Goal: Find specific page/section: Find specific page/section

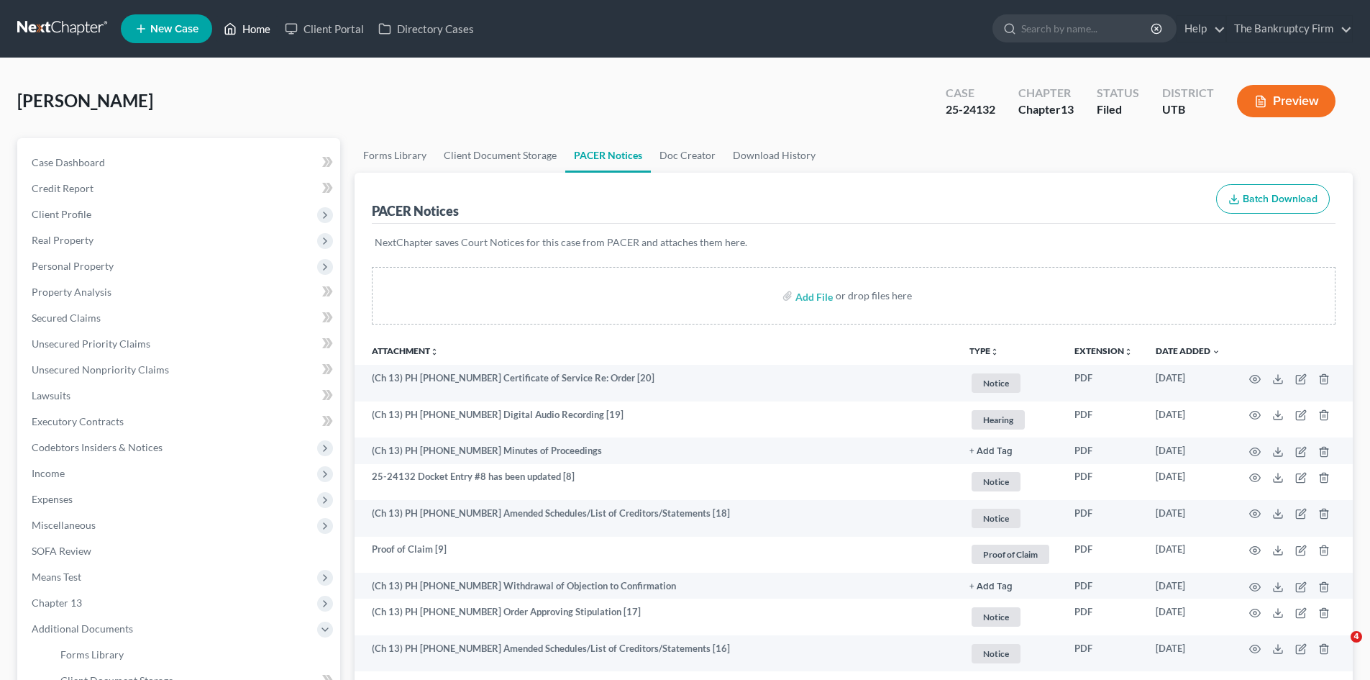
click at [260, 26] on link "Home" at bounding box center [247, 29] width 61 height 26
click at [252, 29] on link "Home" at bounding box center [247, 29] width 61 height 26
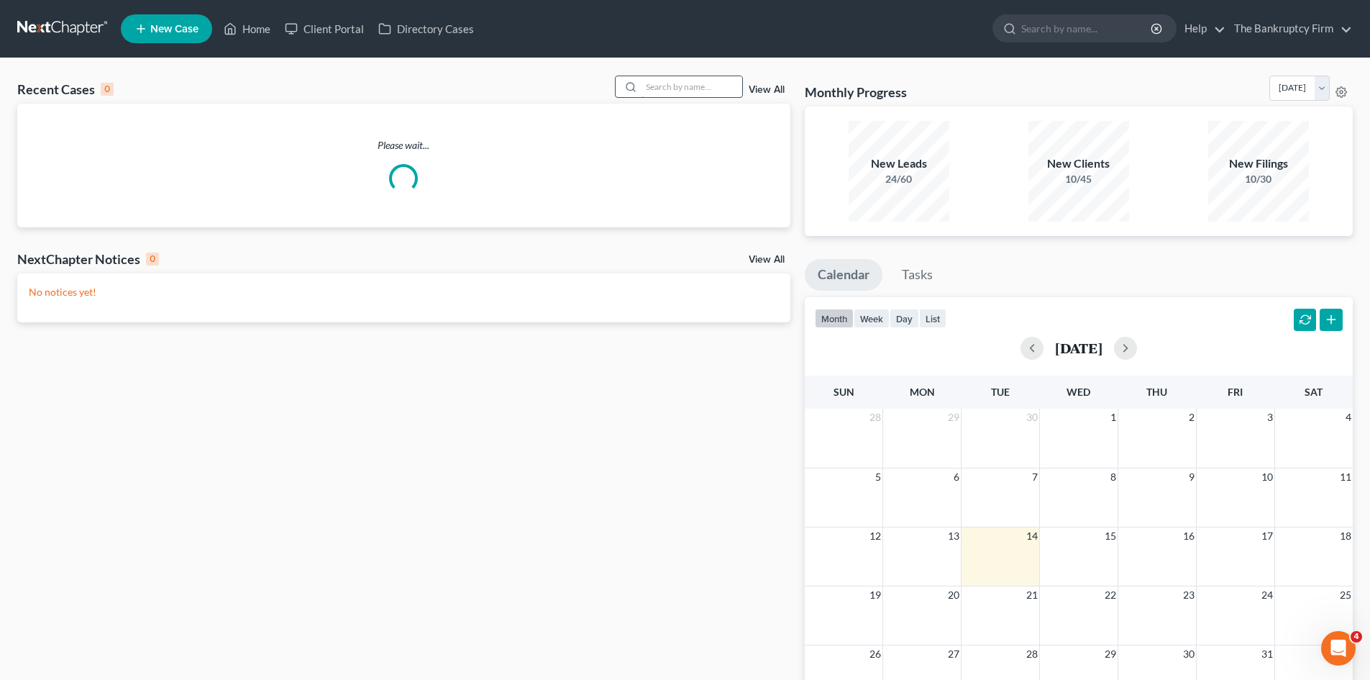
click at [662, 82] on input "search" at bounding box center [692, 86] width 101 height 21
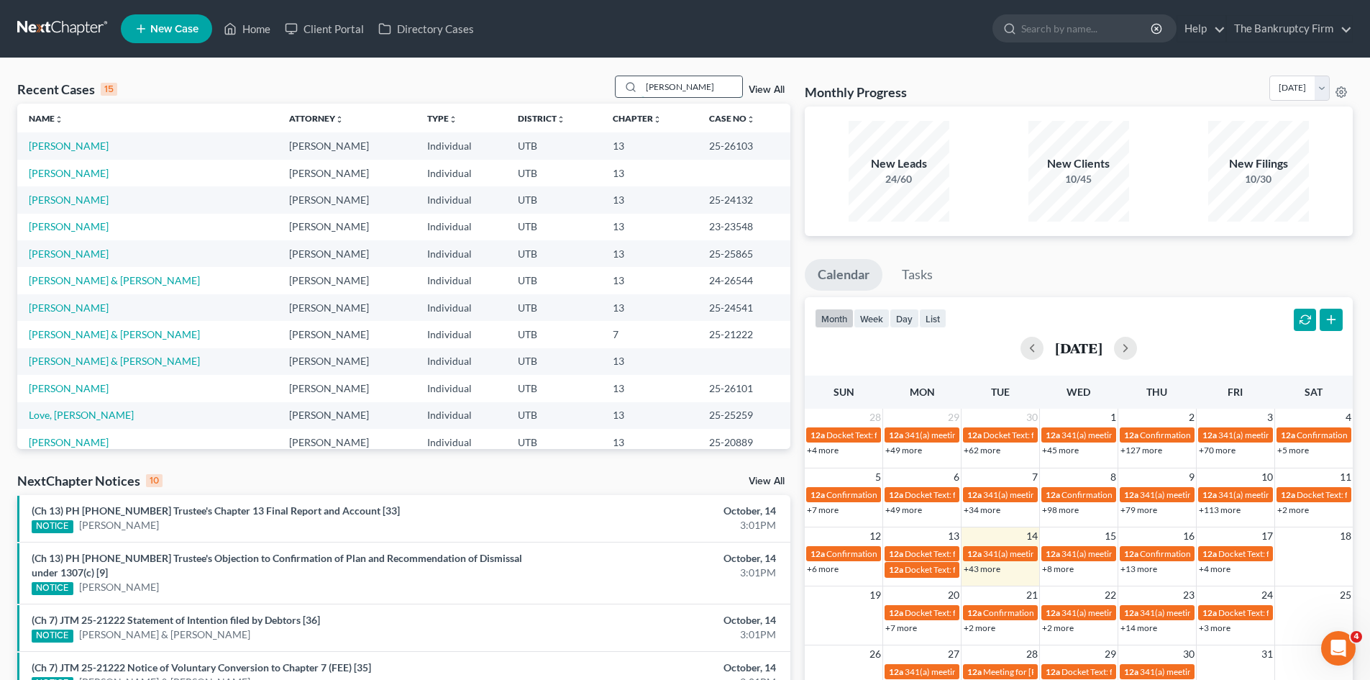
type input "[PERSON_NAME]"
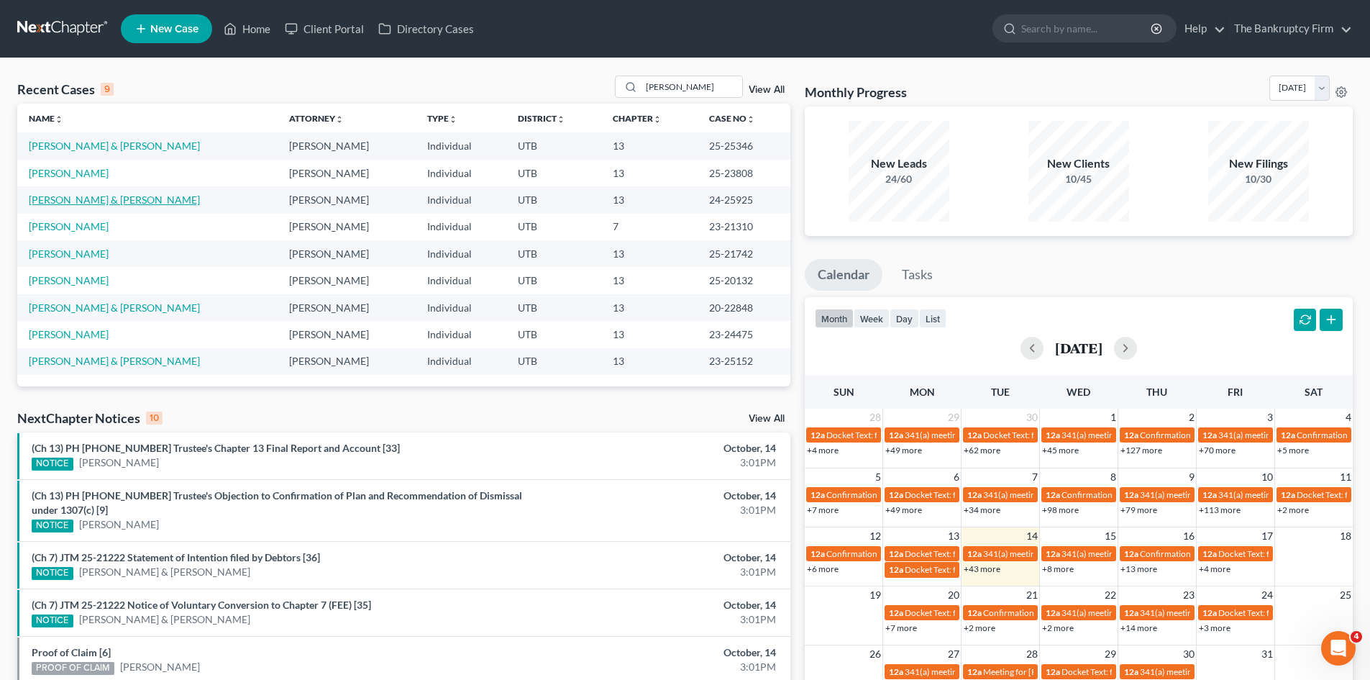
click at [59, 201] on link "[PERSON_NAME] & [PERSON_NAME]" at bounding box center [114, 200] width 171 height 12
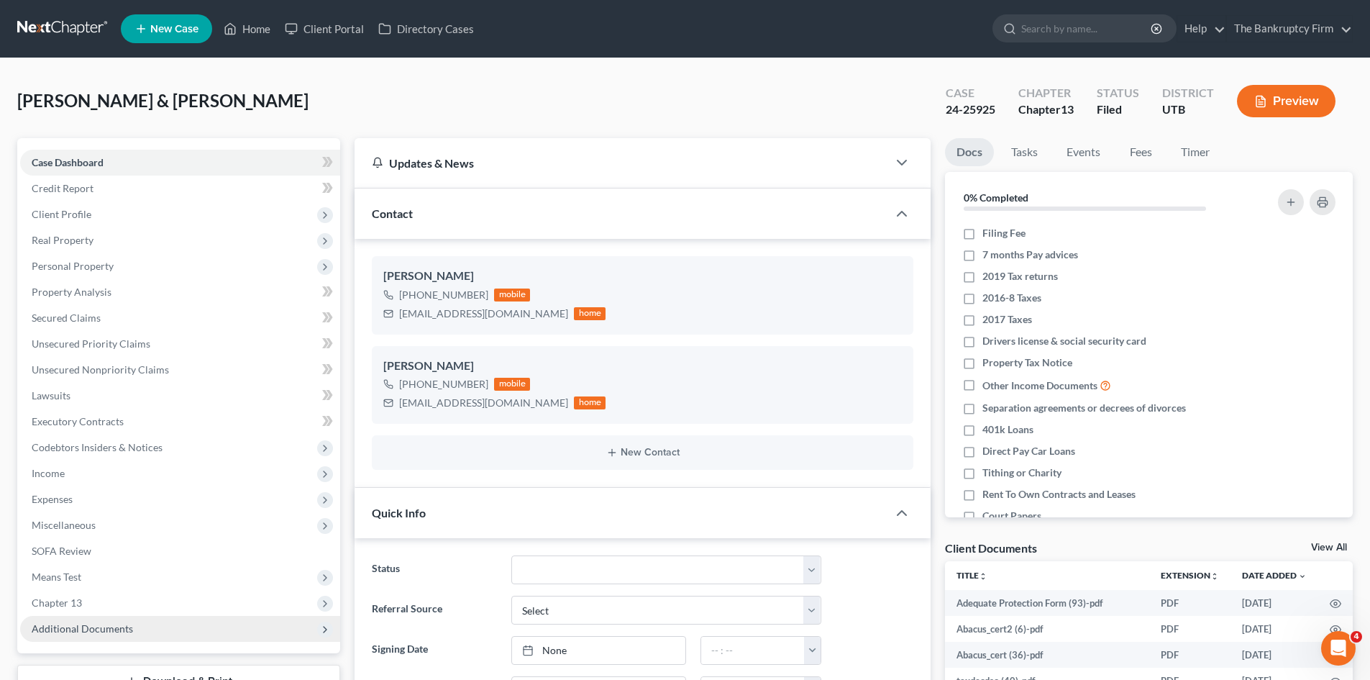
scroll to position [209, 0]
click at [99, 630] on span "Additional Documents" at bounding box center [82, 628] width 101 height 12
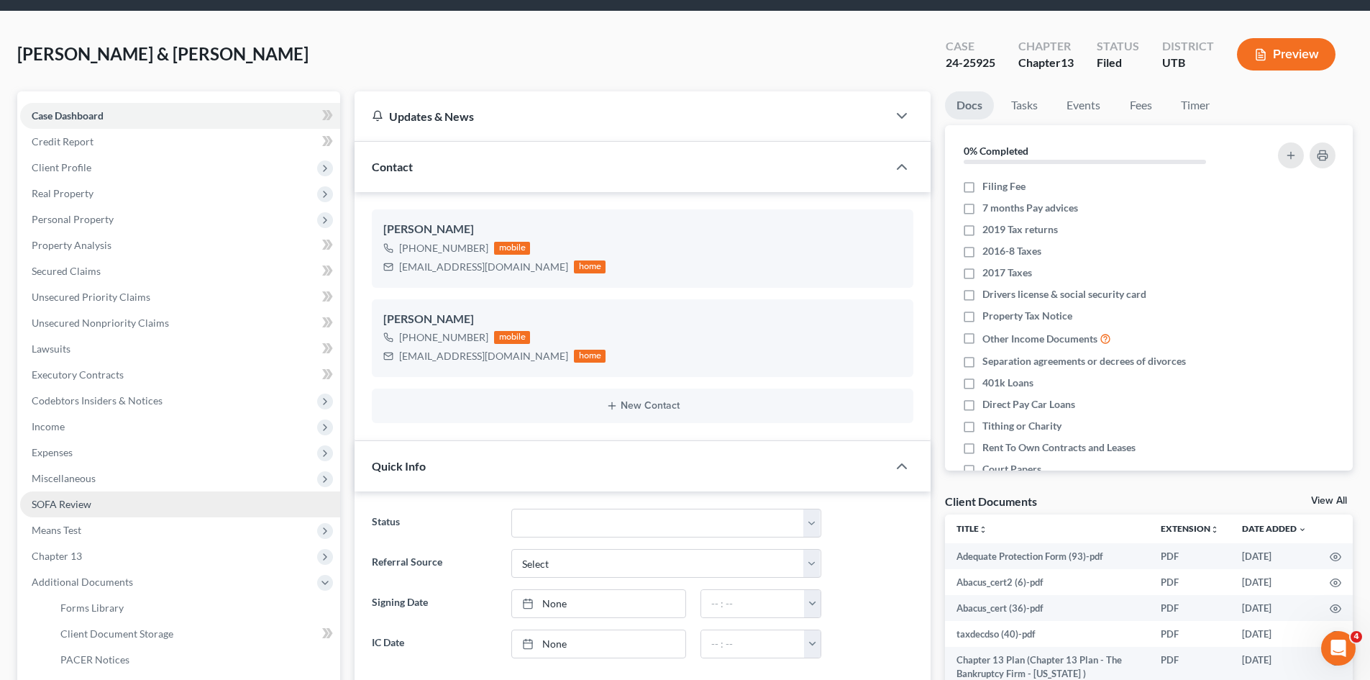
scroll to position [72, 0]
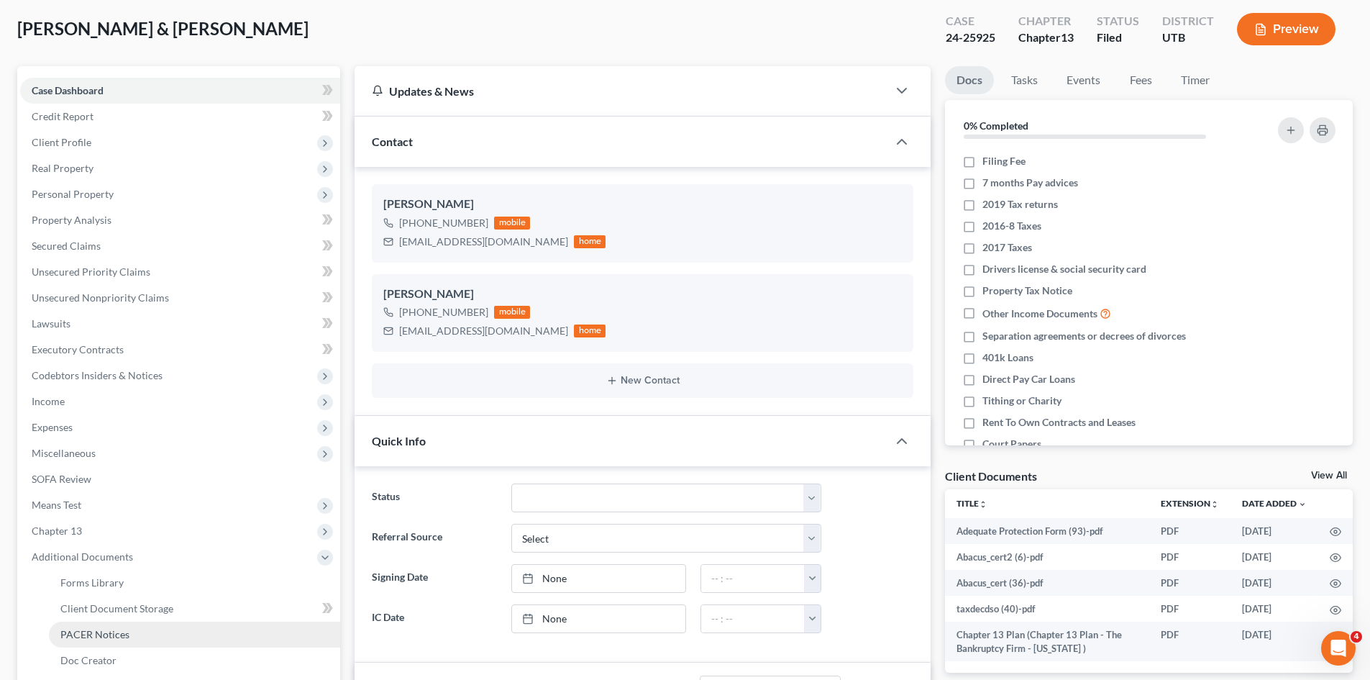
click at [93, 637] on span "PACER Notices" at bounding box center [94, 634] width 69 height 12
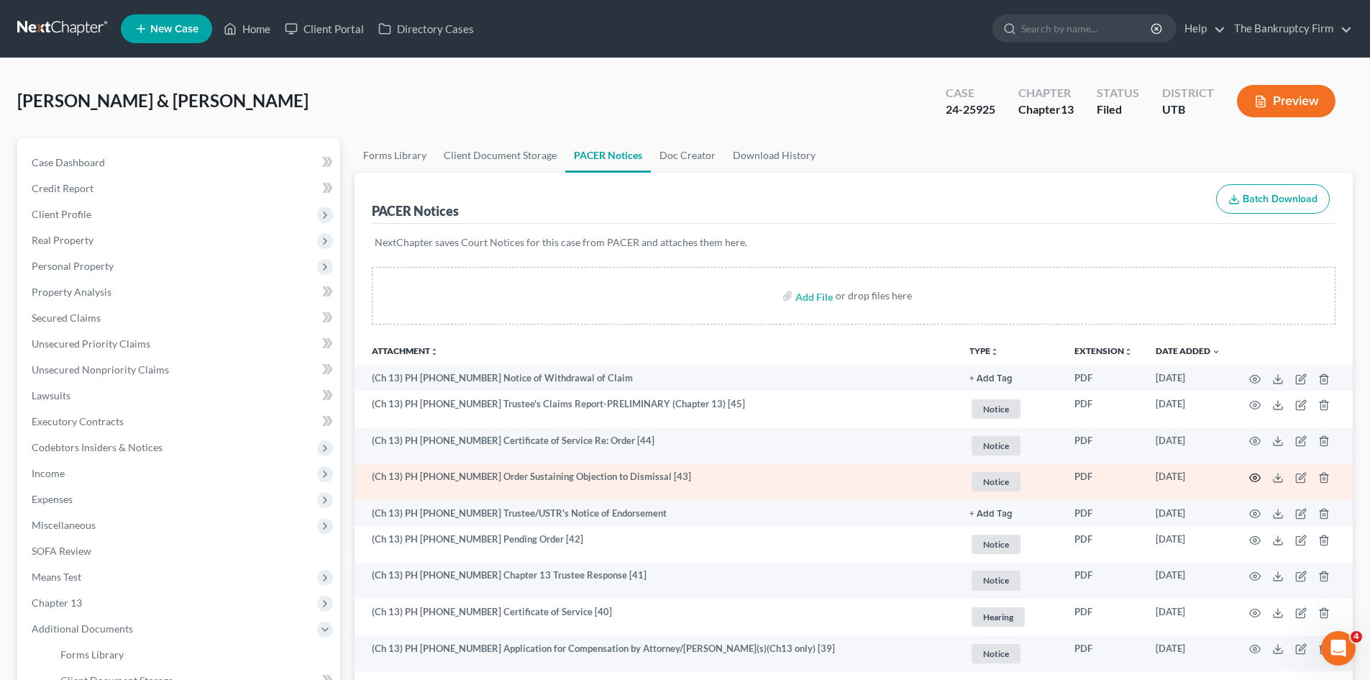
click at [1253, 478] on icon "button" at bounding box center [1256, 478] width 12 height 12
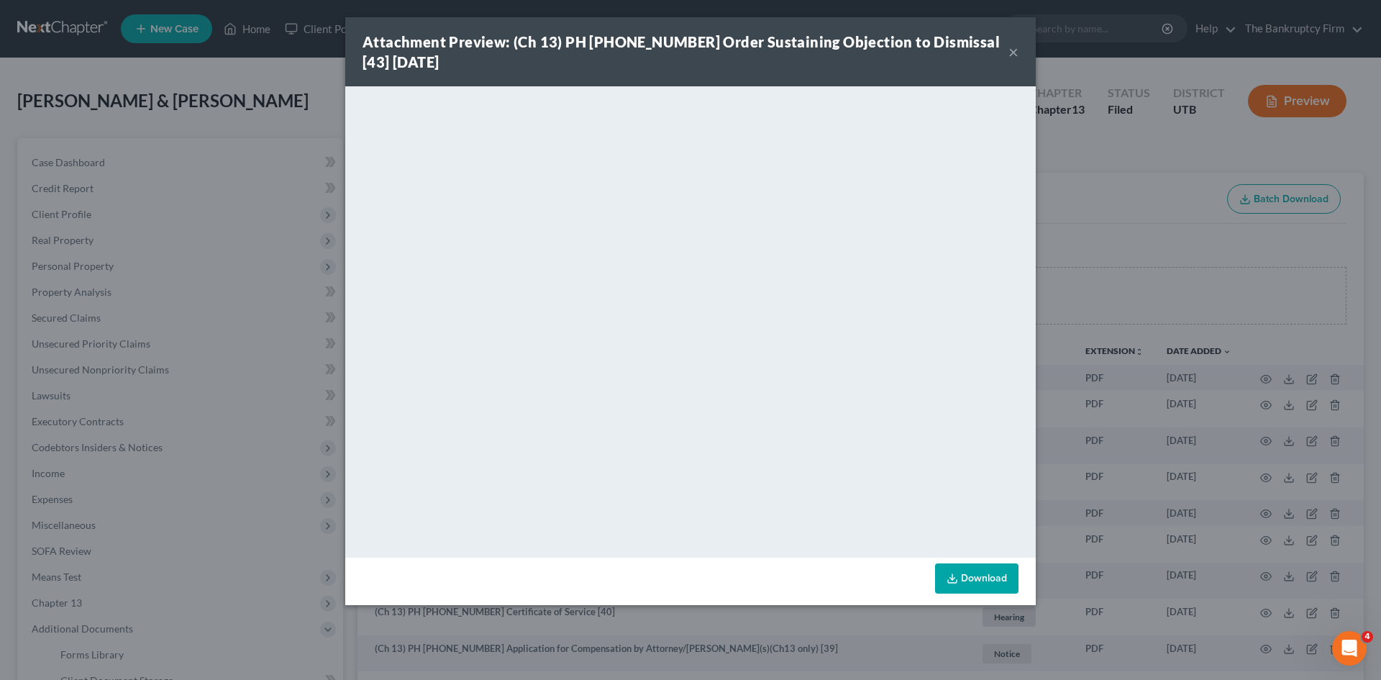
click at [1014, 49] on button "×" at bounding box center [1014, 51] width 10 height 17
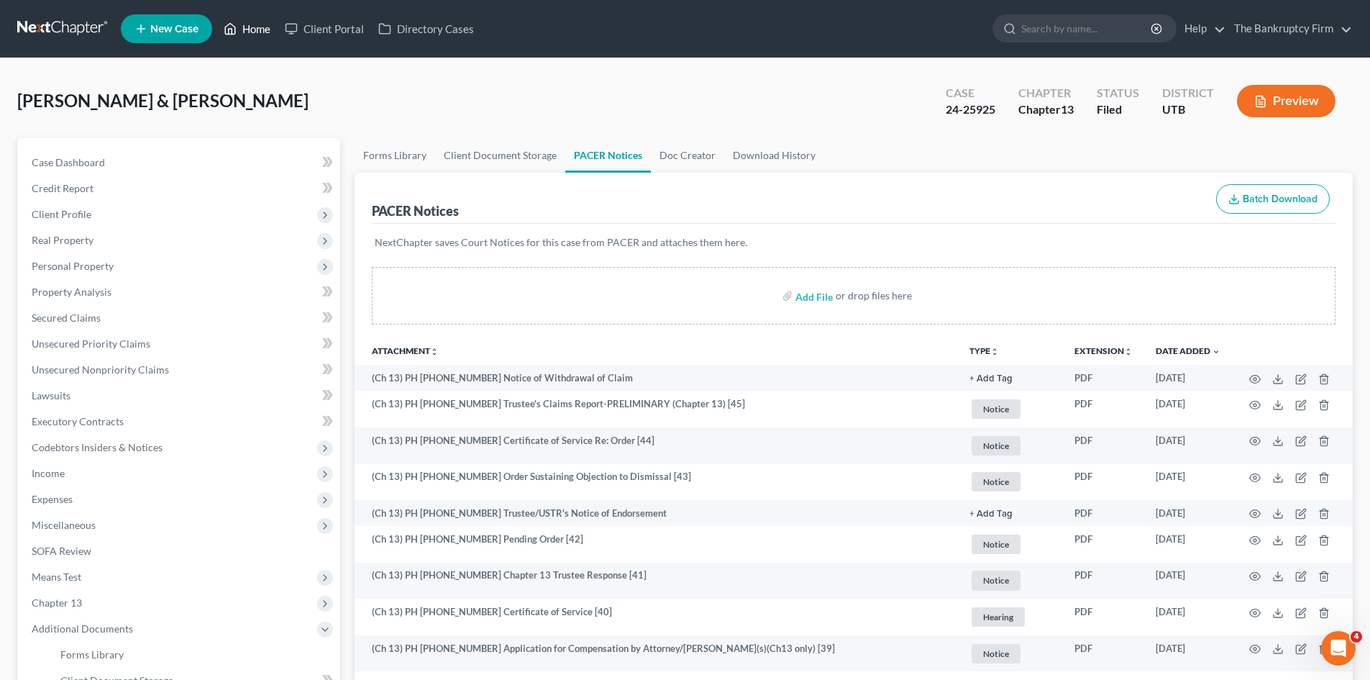
click at [252, 32] on link "Home" at bounding box center [247, 29] width 61 height 26
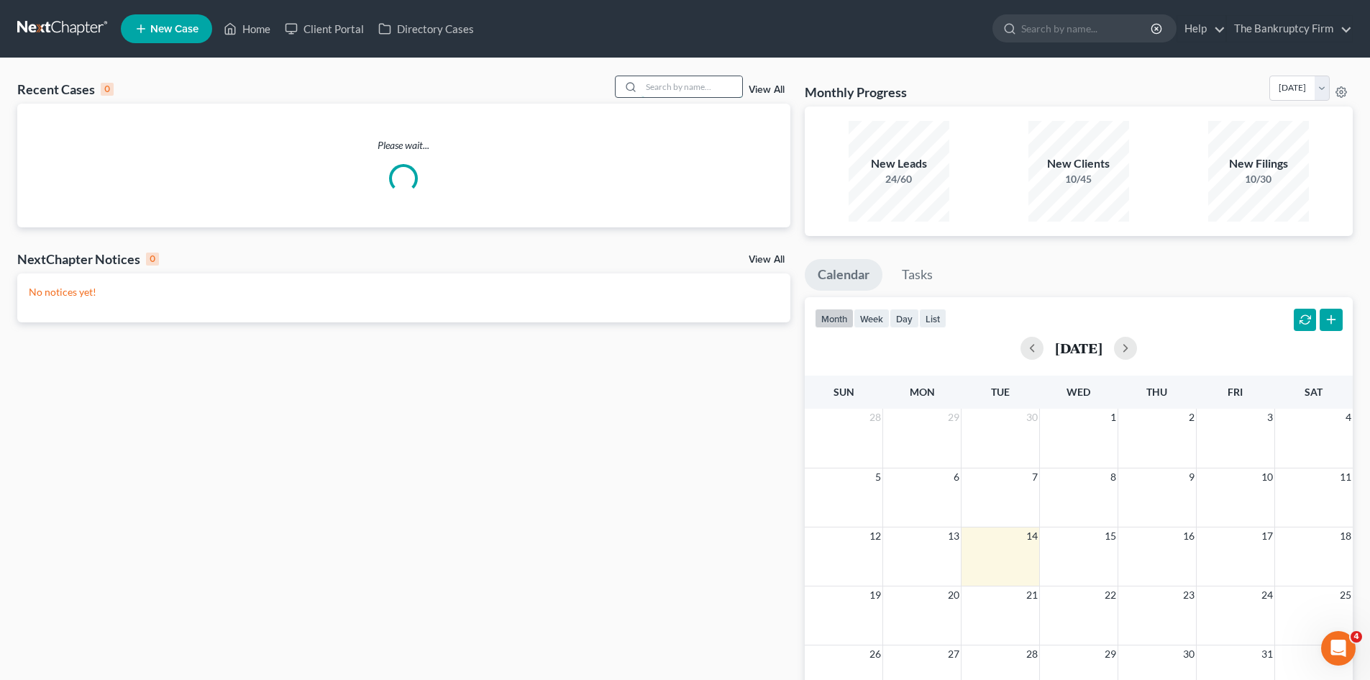
click at [662, 91] on input "search" at bounding box center [692, 86] width 101 height 21
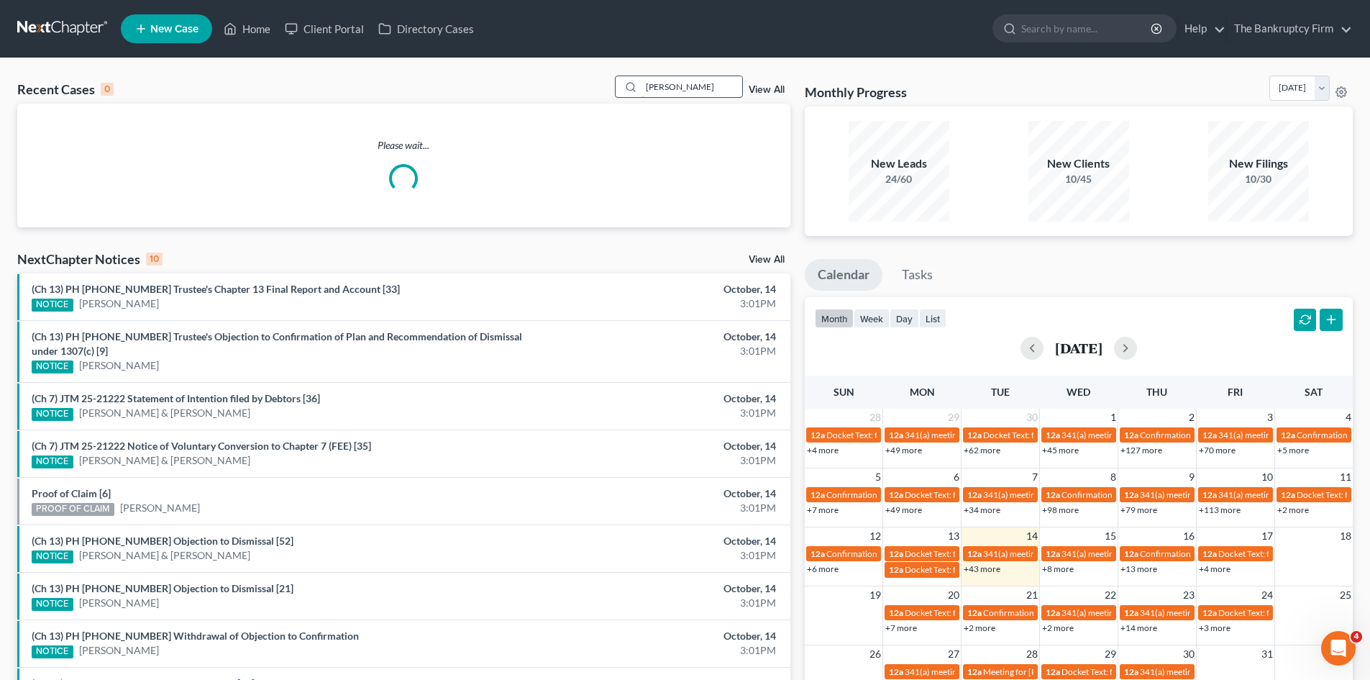
type input "[PERSON_NAME]"
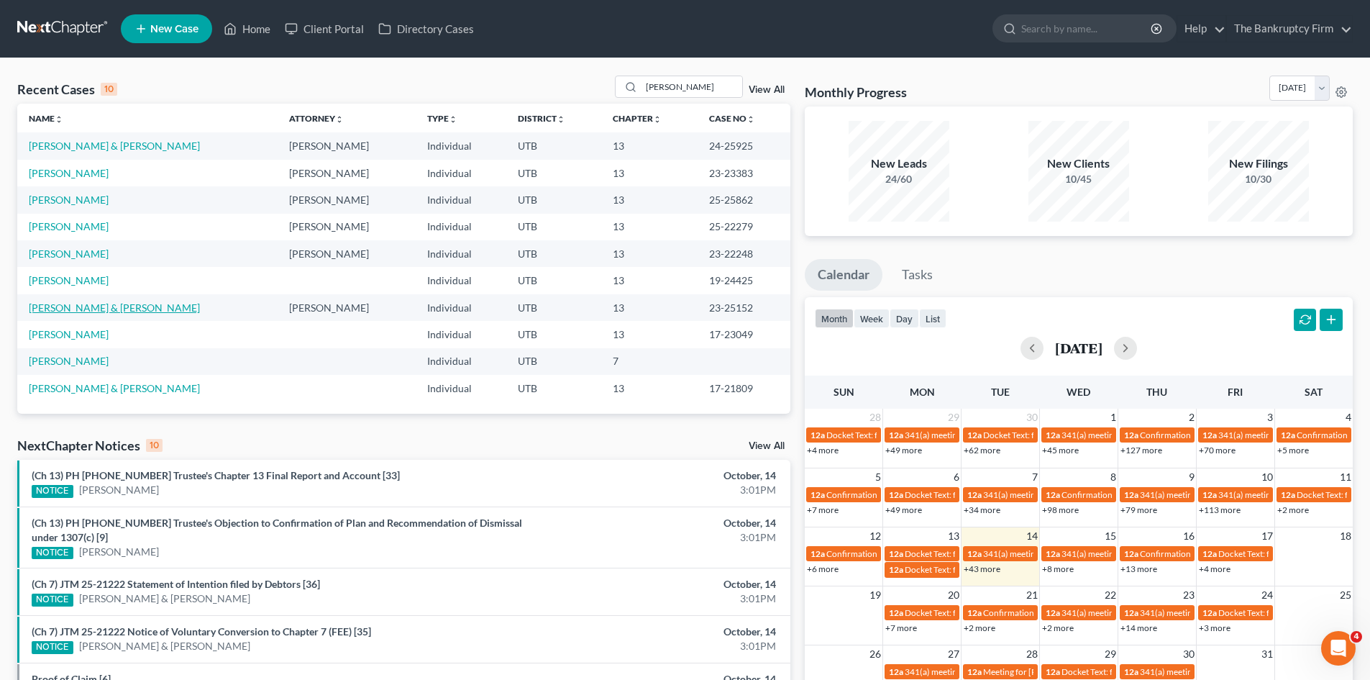
click at [107, 306] on link "[PERSON_NAME] & [PERSON_NAME]" at bounding box center [114, 307] width 171 height 12
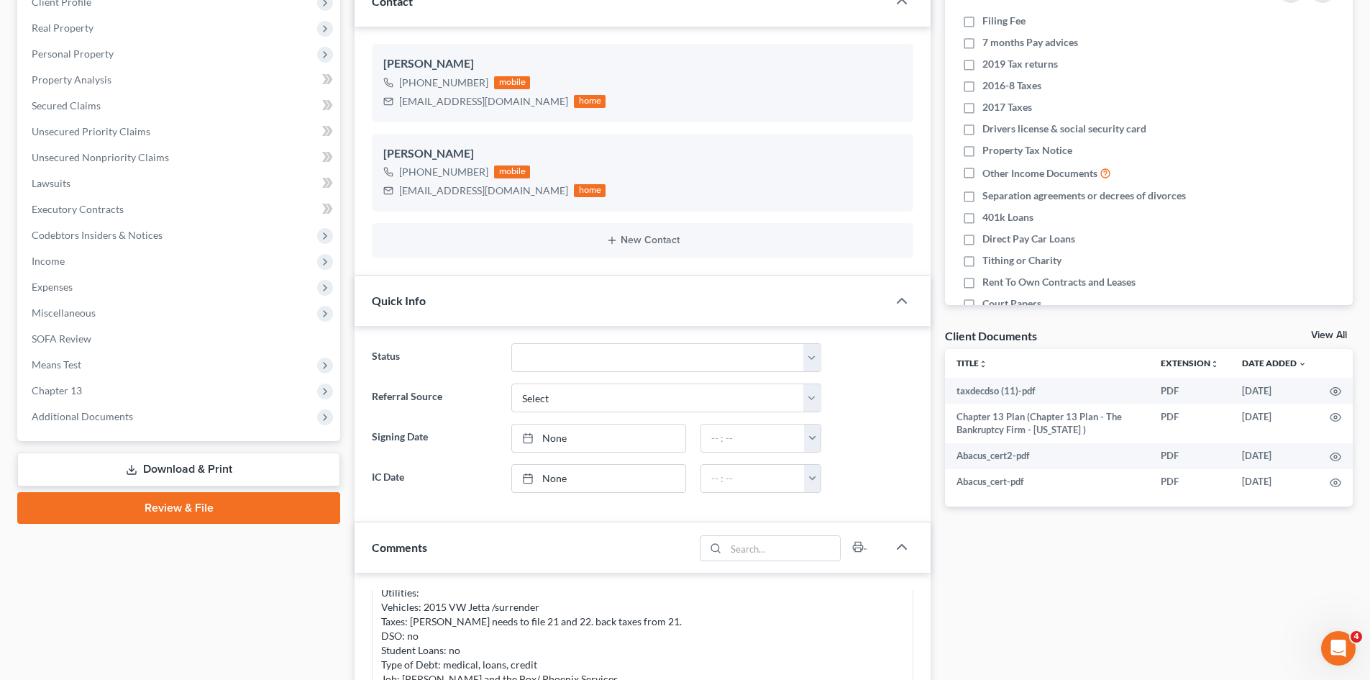
scroll to position [216, 0]
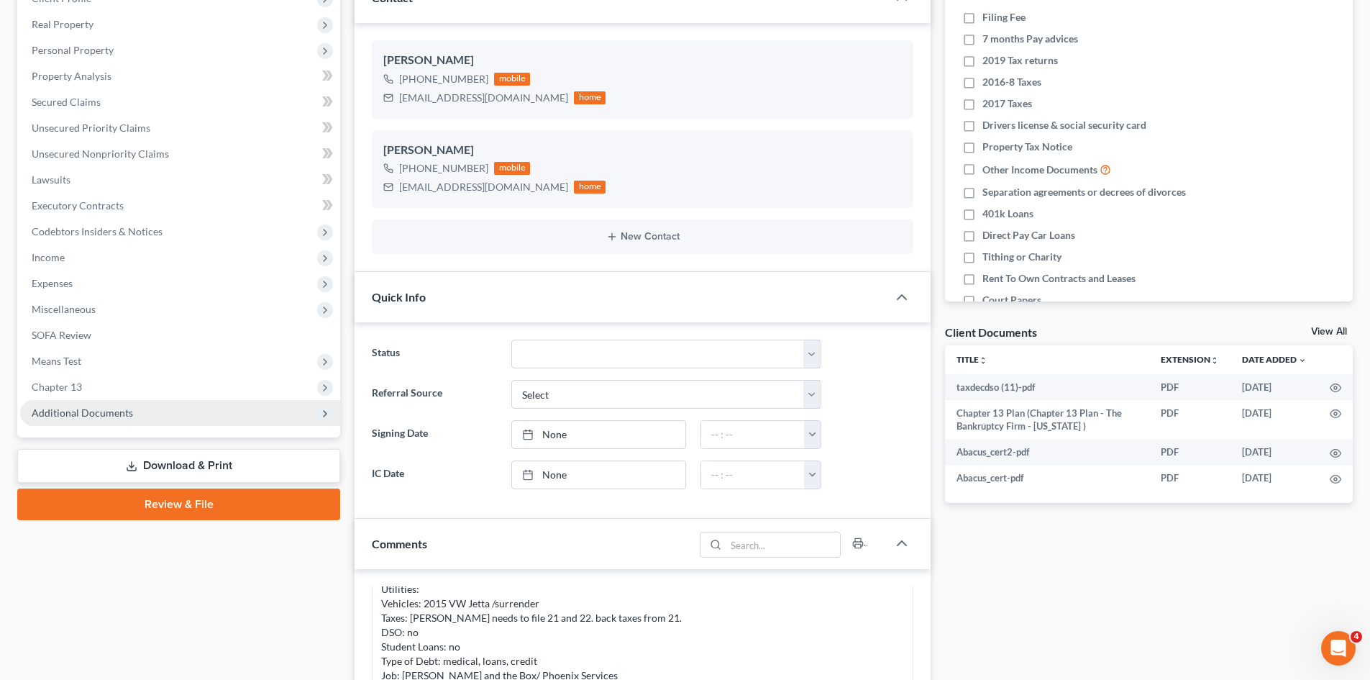
click at [104, 414] on span "Additional Documents" at bounding box center [82, 412] width 101 height 12
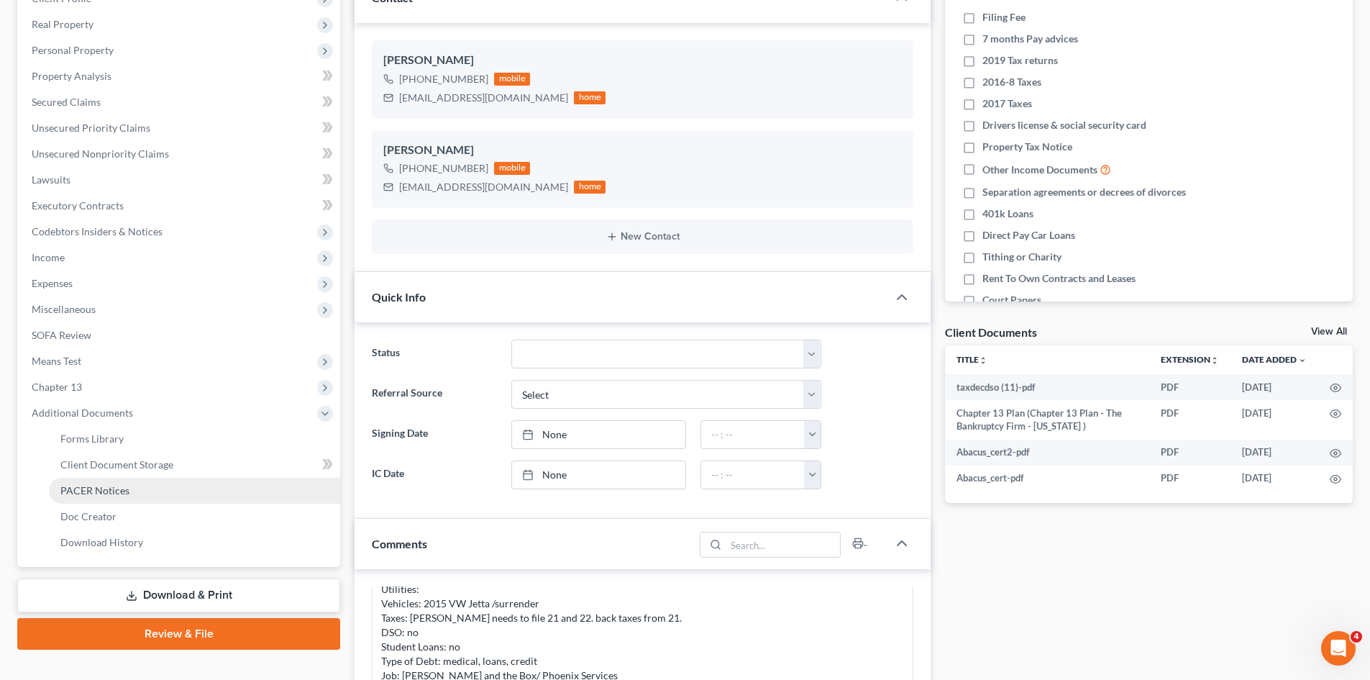
click at [96, 491] on span "PACER Notices" at bounding box center [94, 490] width 69 height 12
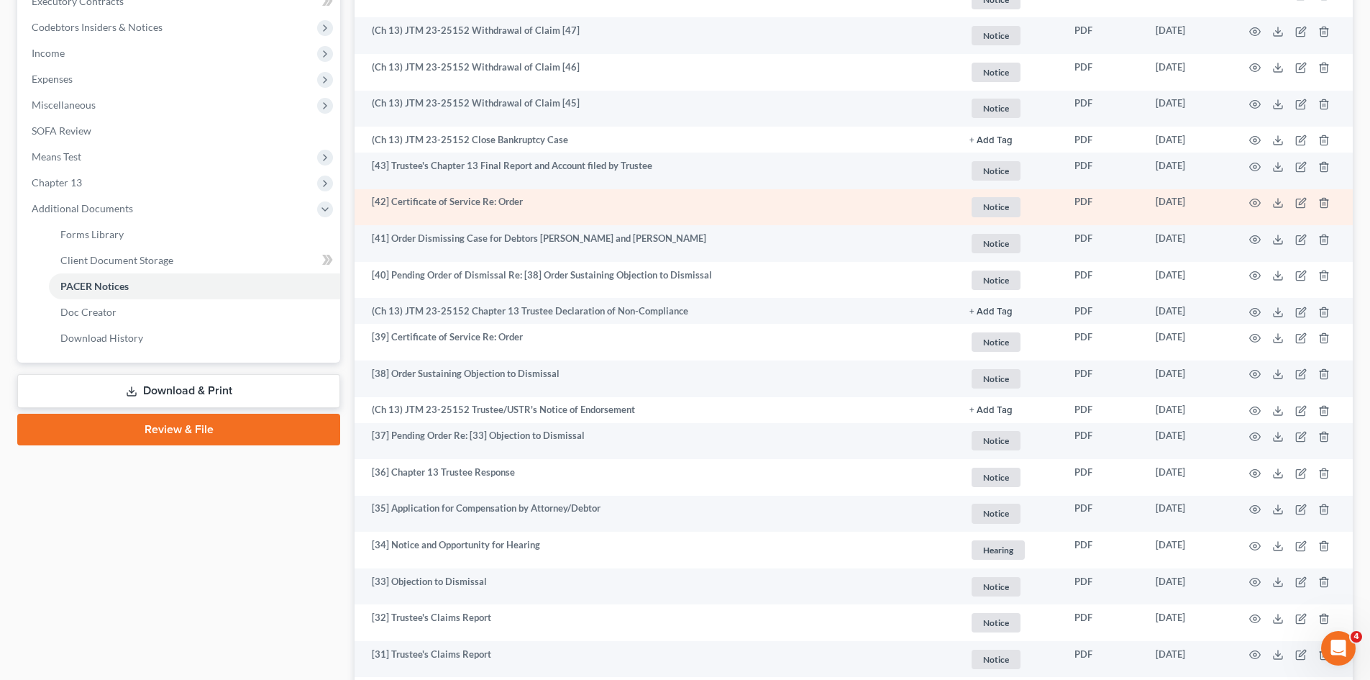
scroll to position [432, 0]
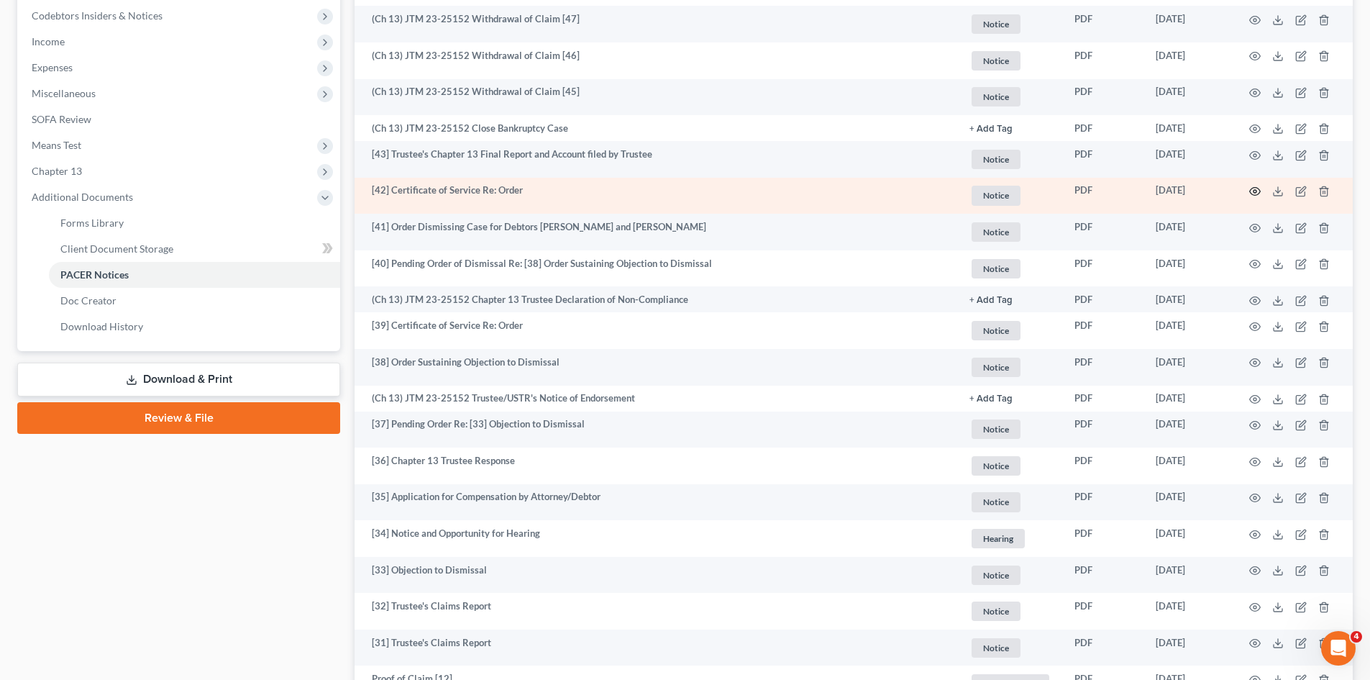
click at [1256, 192] on circle "button" at bounding box center [1255, 191] width 3 height 3
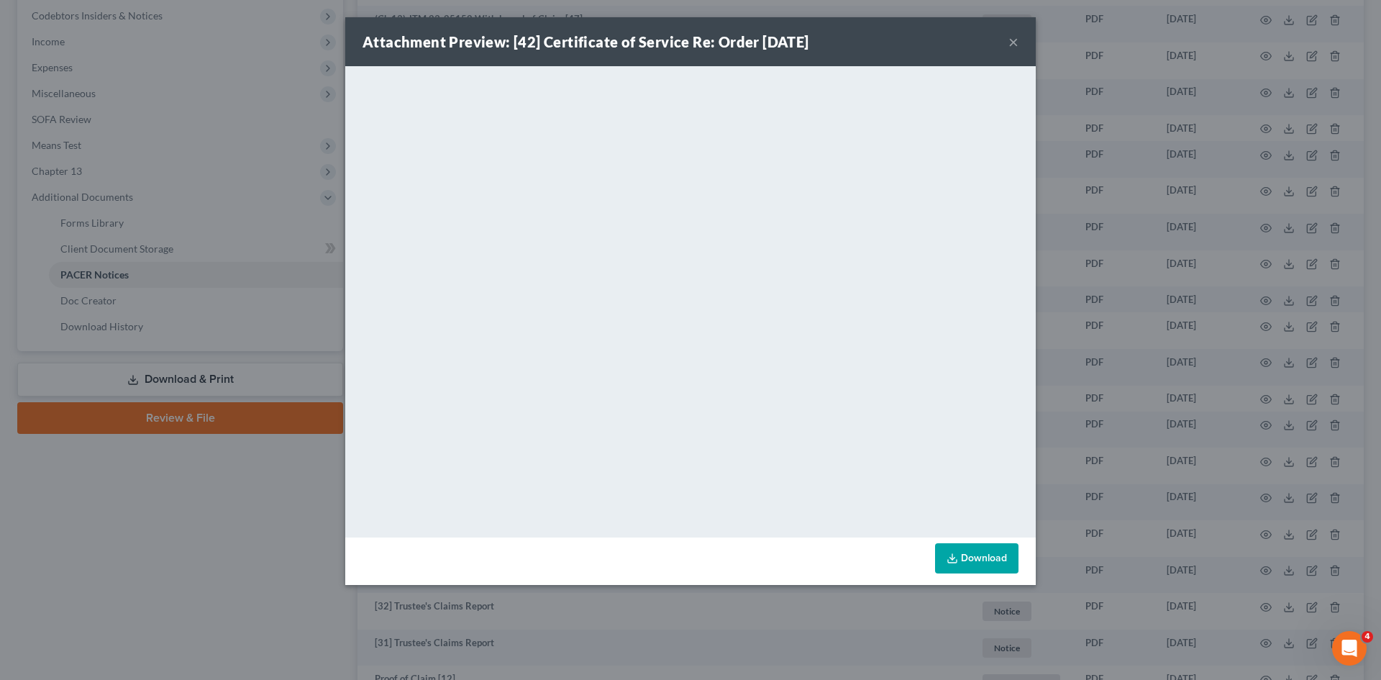
click at [1011, 41] on button "×" at bounding box center [1014, 41] width 10 height 17
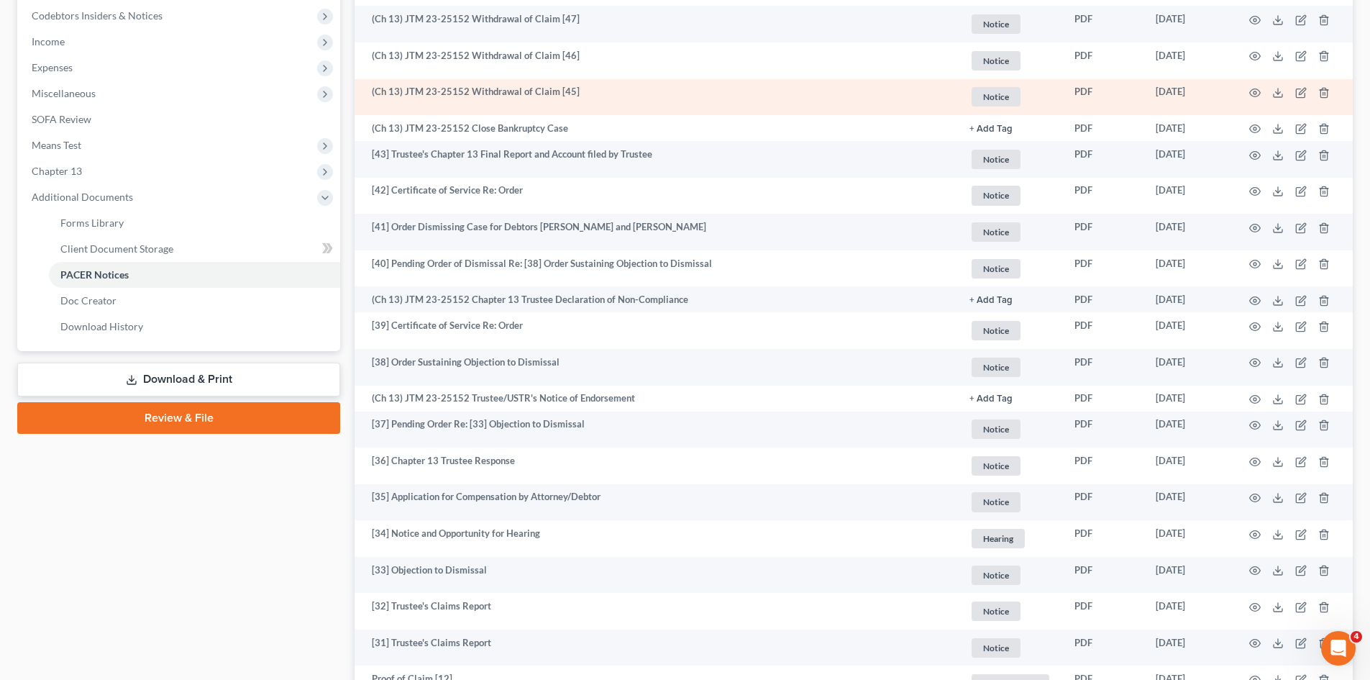
scroll to position [0, 0]
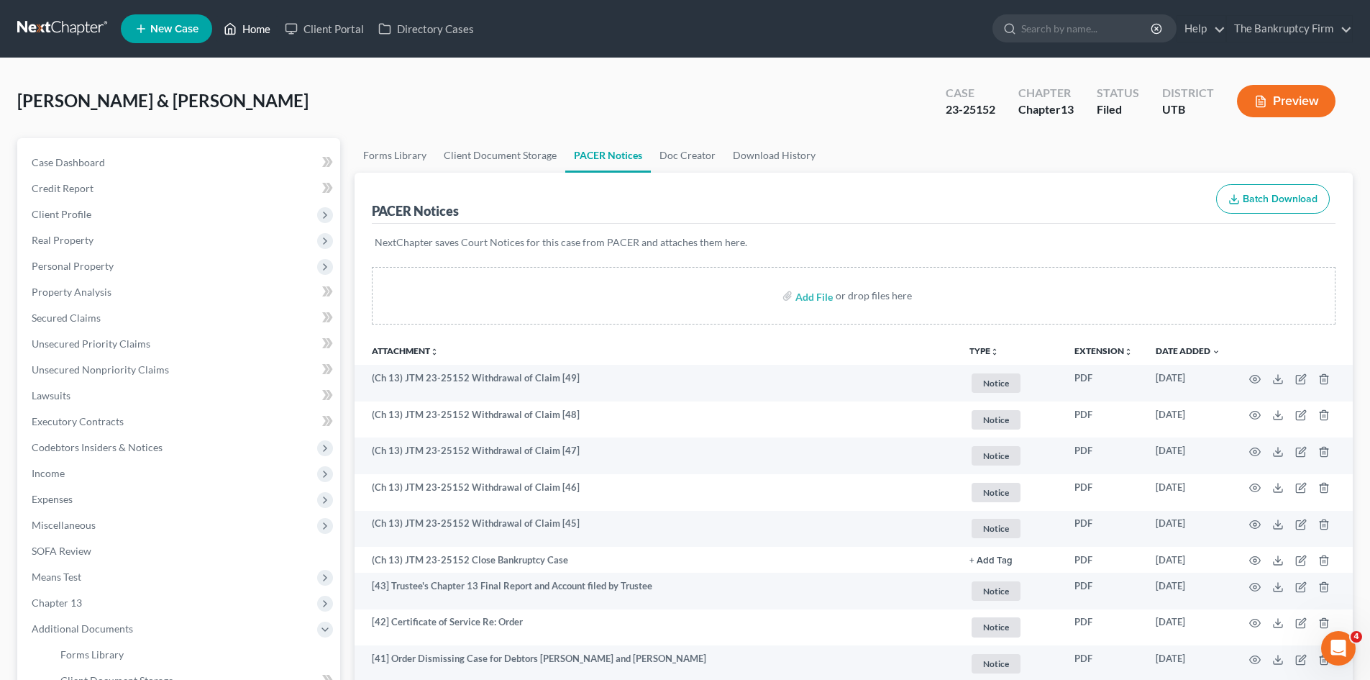
drag, startPoint x: 268, startPoint y: 31, endPoint x: 743, endPoint y: 84, distance: 477.8
click at [268, 31] on link "Home" at bounding box center [247, 29] width 61 height 26
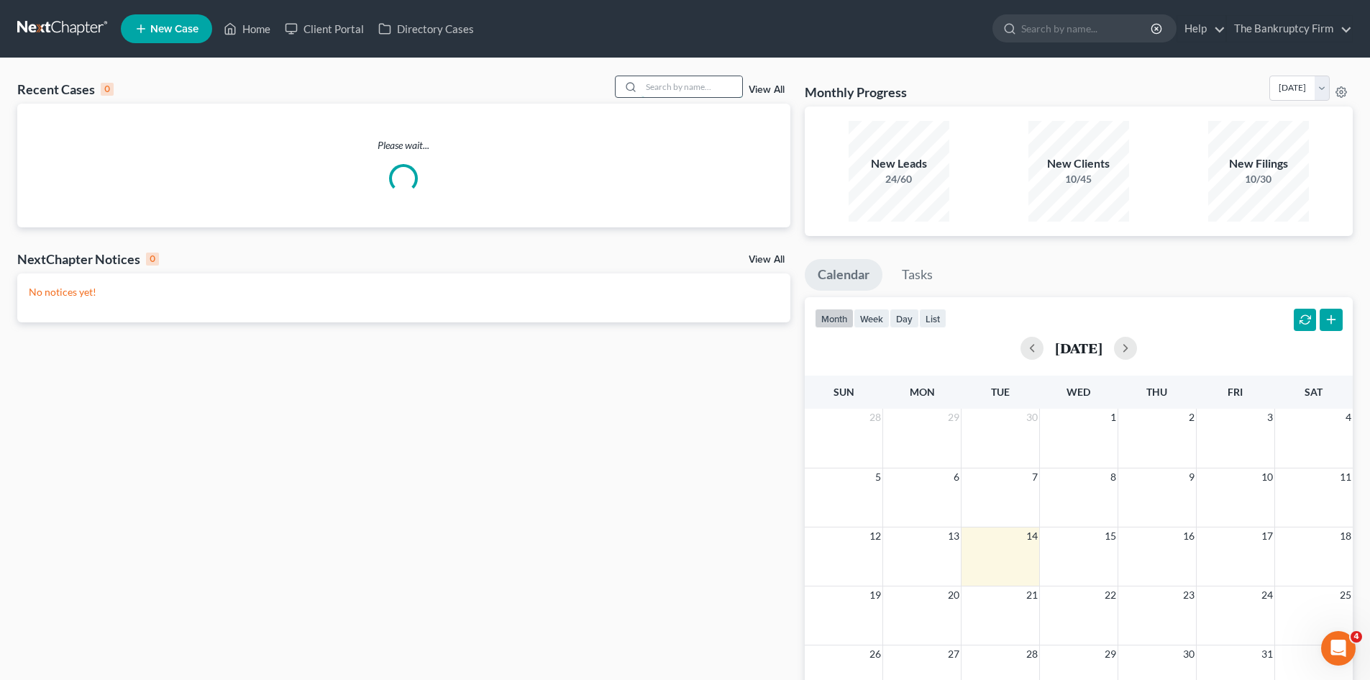
click at [669, 84] on input "search" at bounding box center [692, 86] width 101 height 21
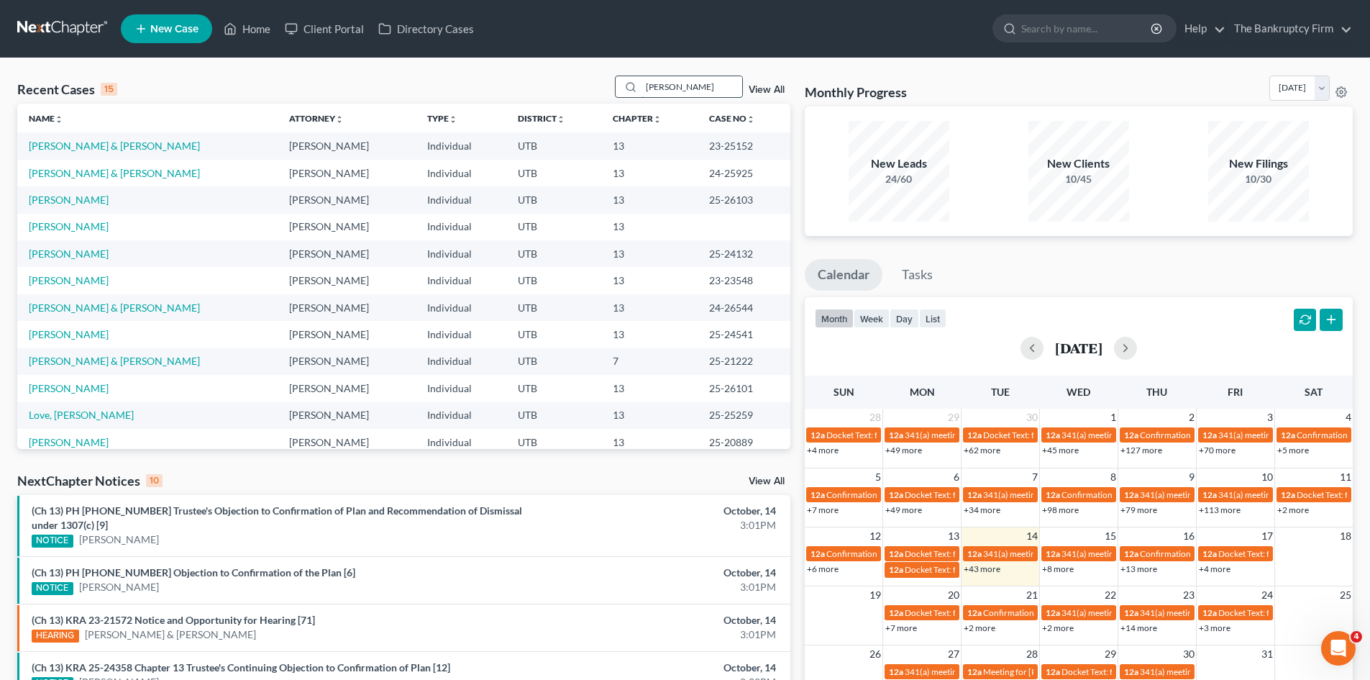
type input "[PERSON_NAME]"
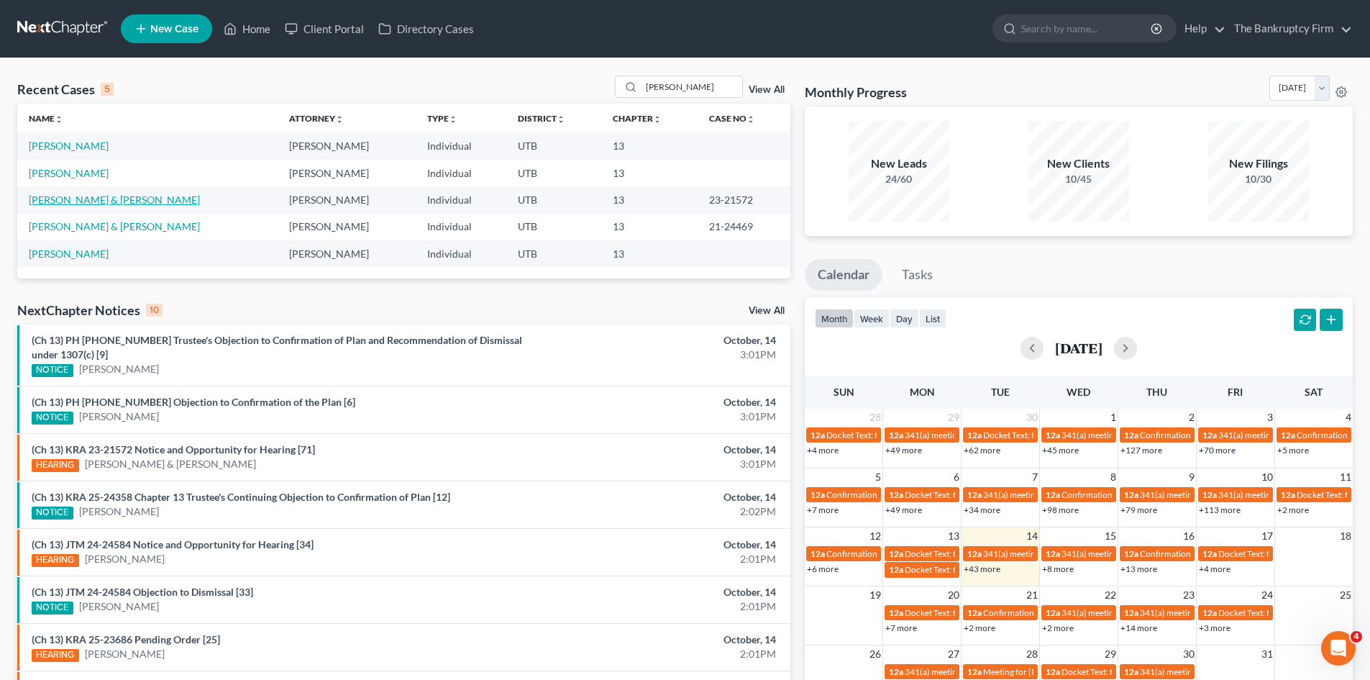
click at [62, 201] on link "[PERSON_NAME] & [PERSON_NAME]" at bounding box center [114, 200] width 171 height 12
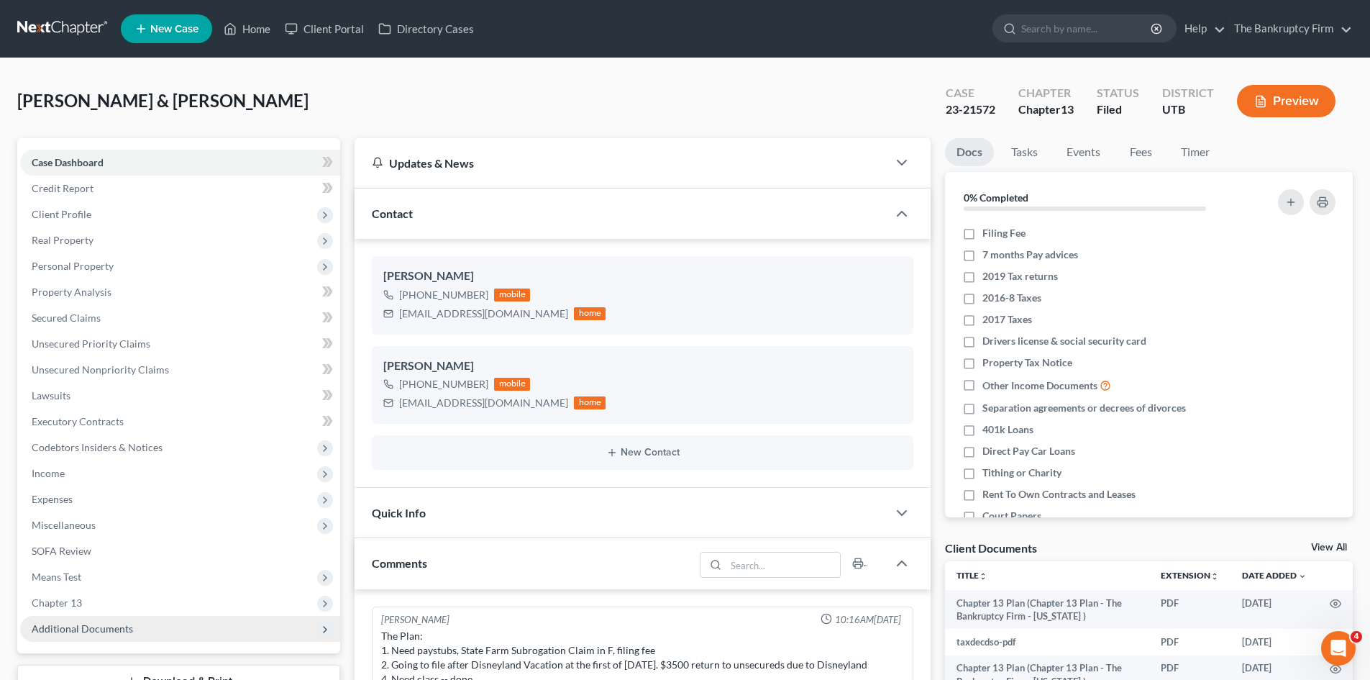
click at [100, 624] on span "Additional Documents" at bounding box center [82, 628] width 101 height 12
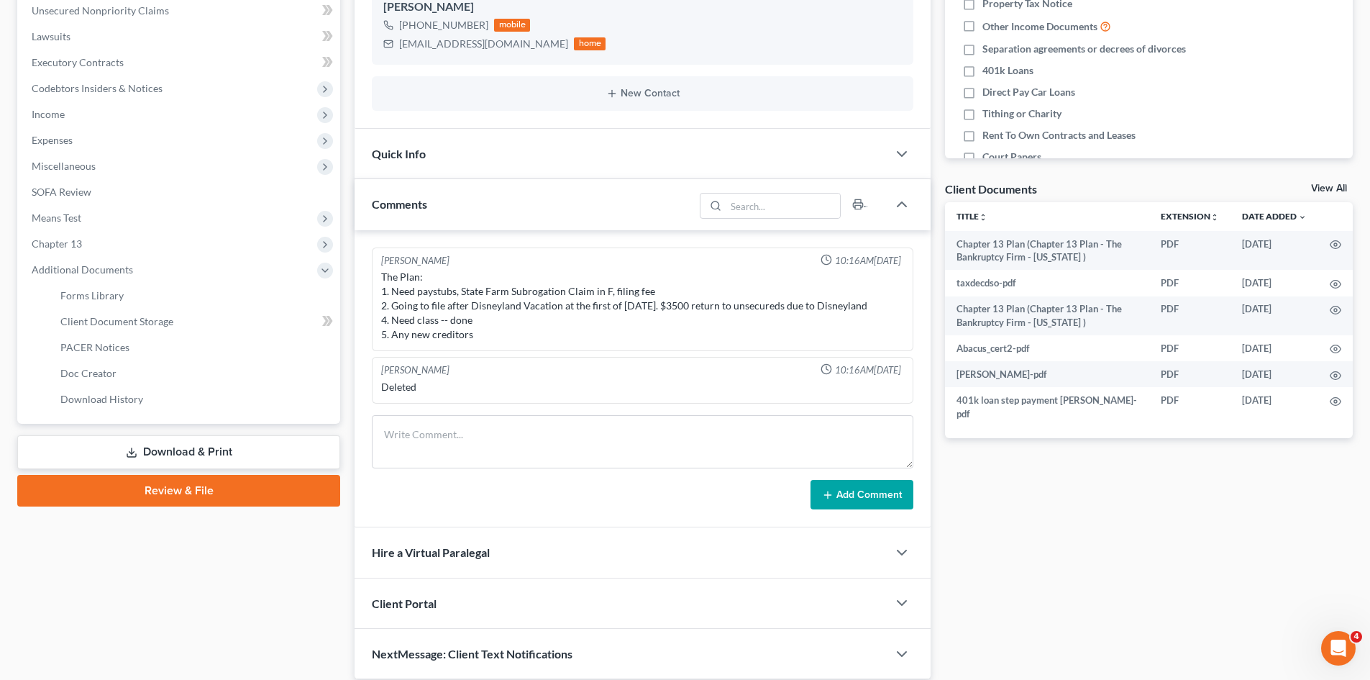
scroll to position [360, 0]
click at [102, 347] on span "PACER Notices" at bounding box center [94, 346] width 69 height 12
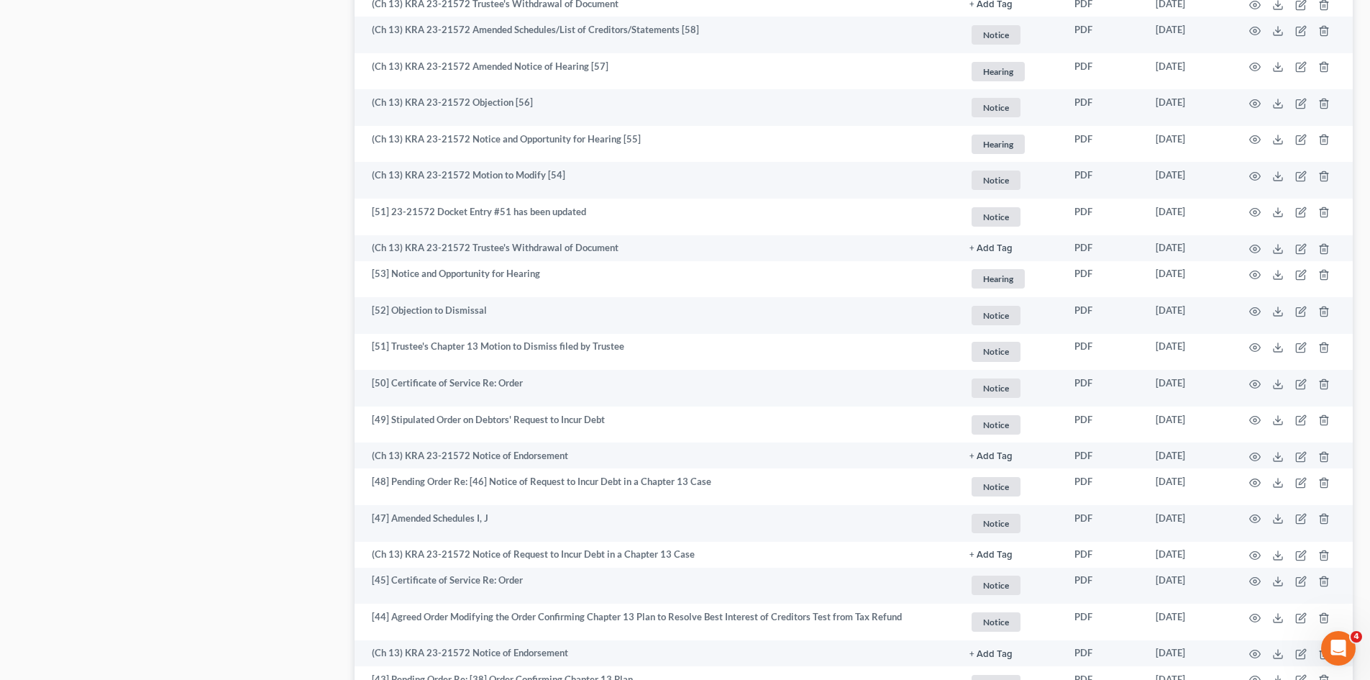
scroll to position [1007, 0]
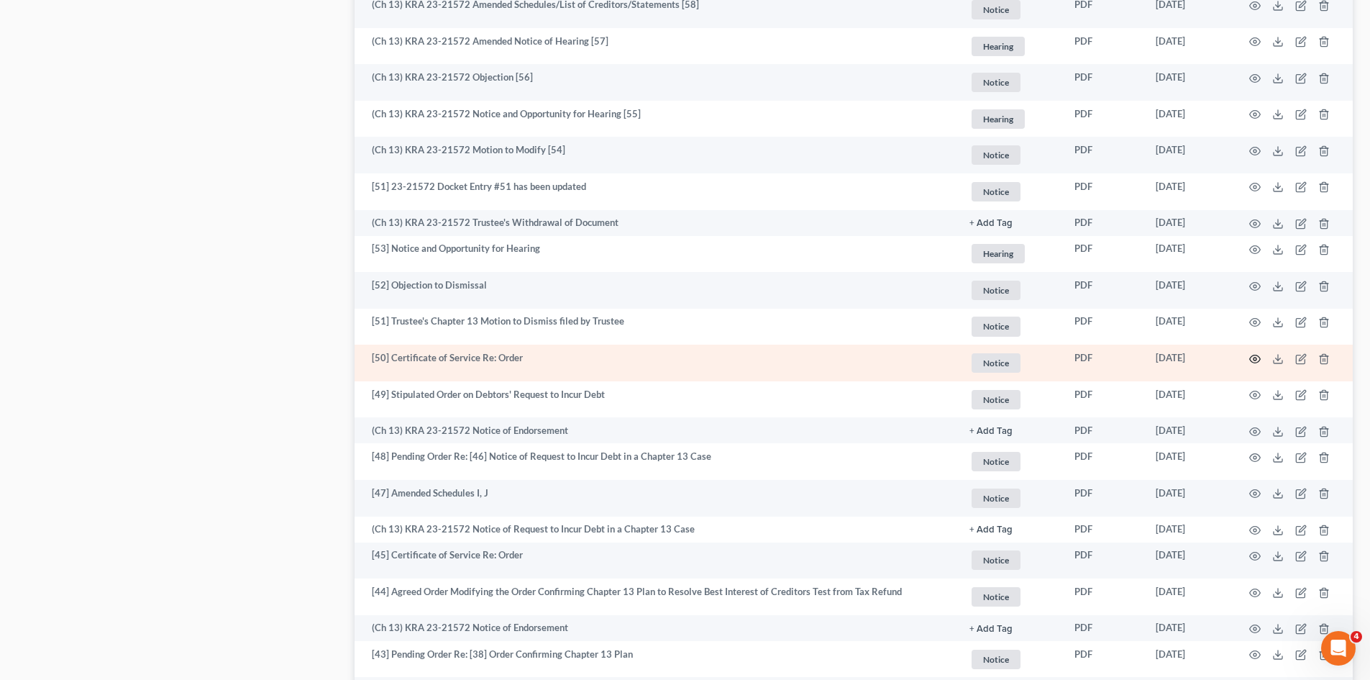
click at [1257, 358] on circle "button" at bounding box center [1255, 359] width 3 height 3
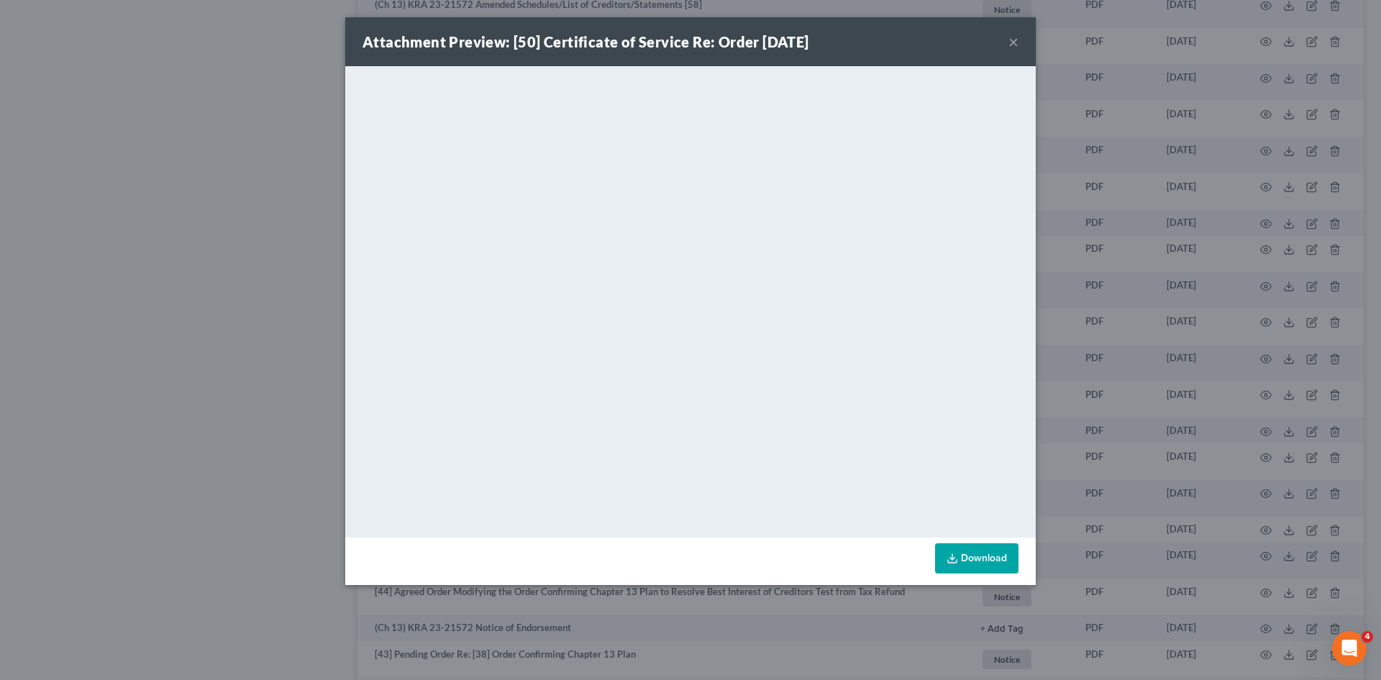
drag, startPoint x: 1014, startPoint y: 44, endPoint x: 492, endPoint y: 1, distance: 524.1
click at [1014, 44] on button "×" at bounding box center [1014, 41] width 10 height 17
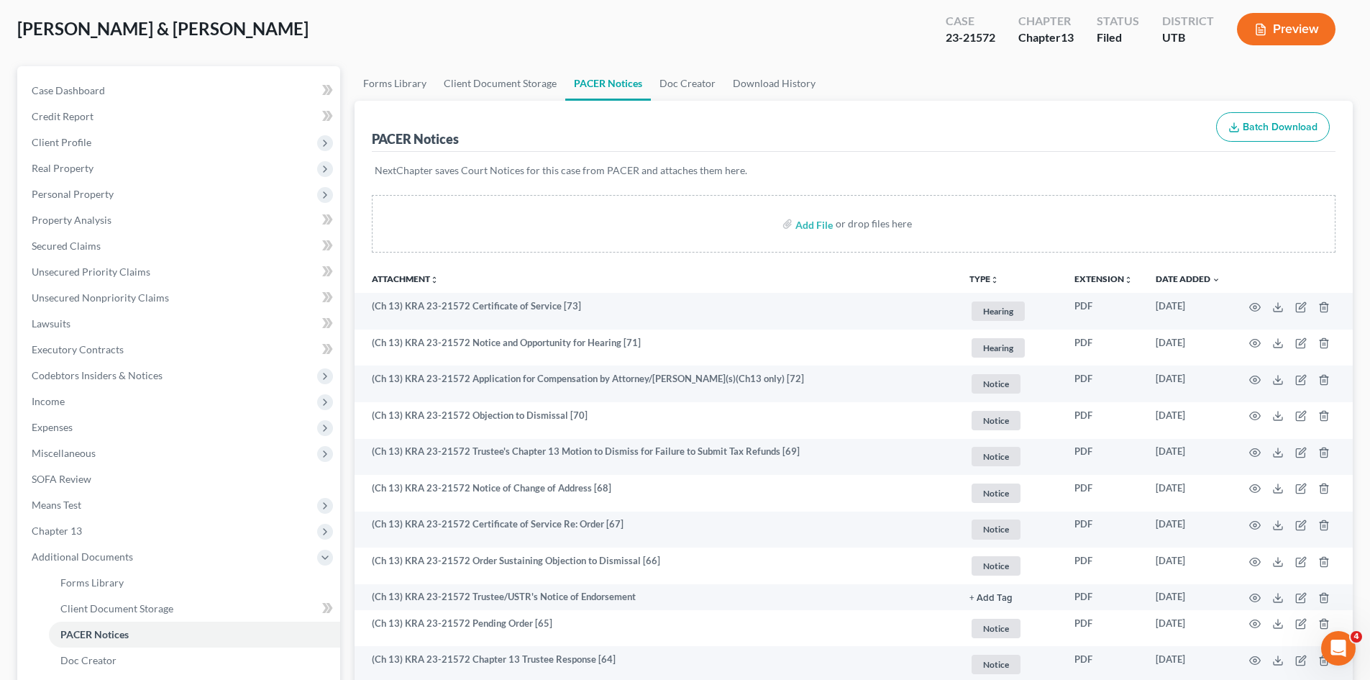
scroll to position [0, 0]
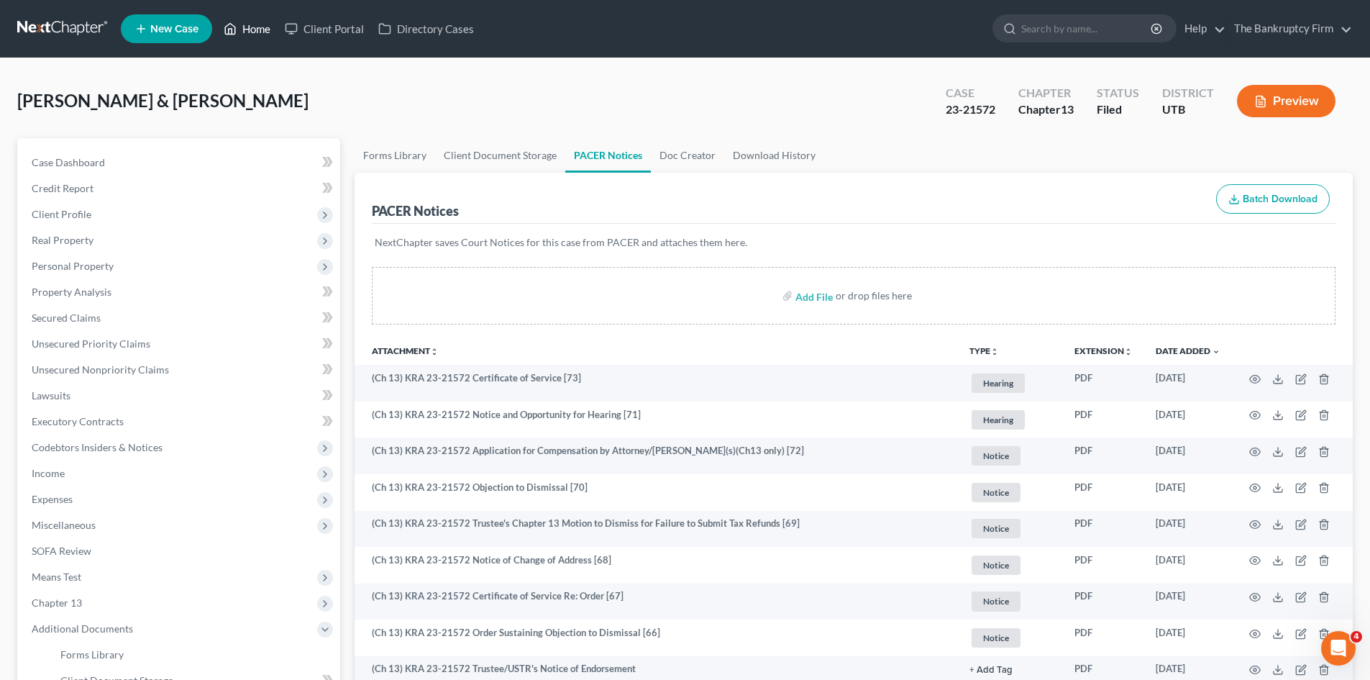
click at [257, 27] on link "Home" at bounding box center [247, 29] width 61 height 26
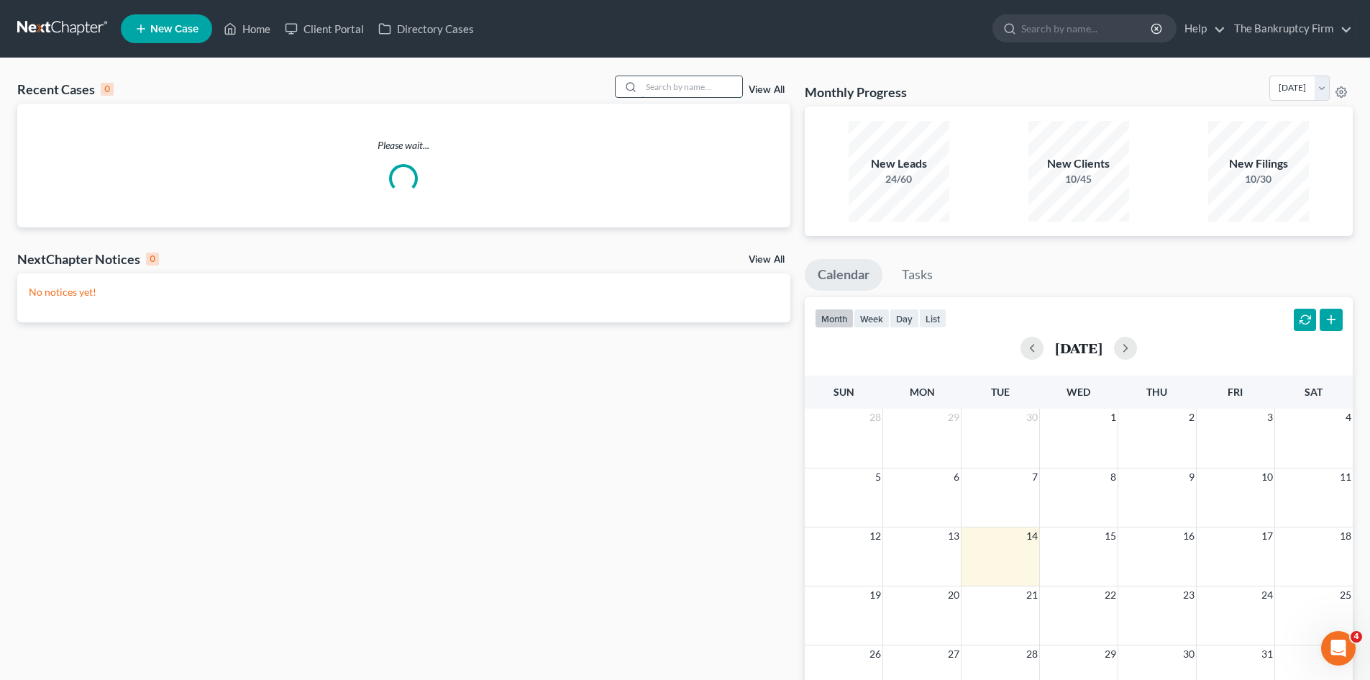
click at [658, 93] on input "search" at bounding box center [692, 86] width 101 height 21
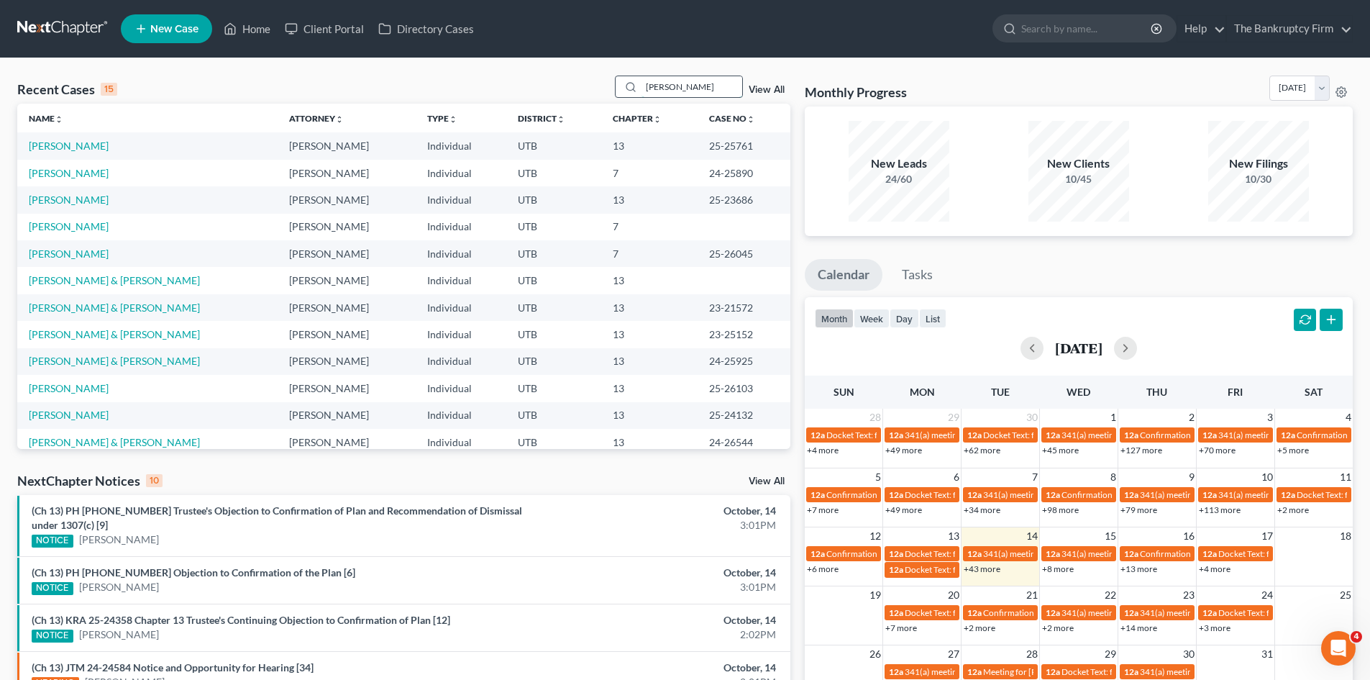
type input "[PERSON_NAME]"
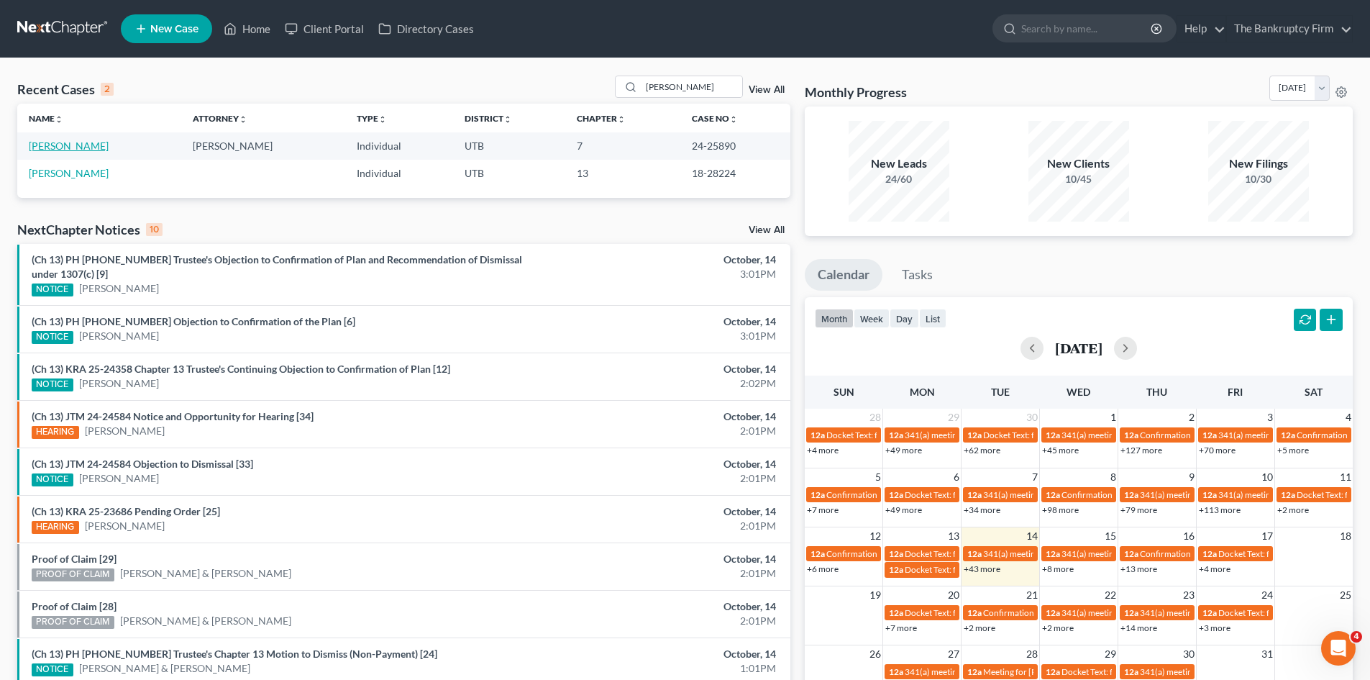
click at [65, 145] on link "[PERSON_NAME]" at bounding box center [69, 146] width 80 height 12
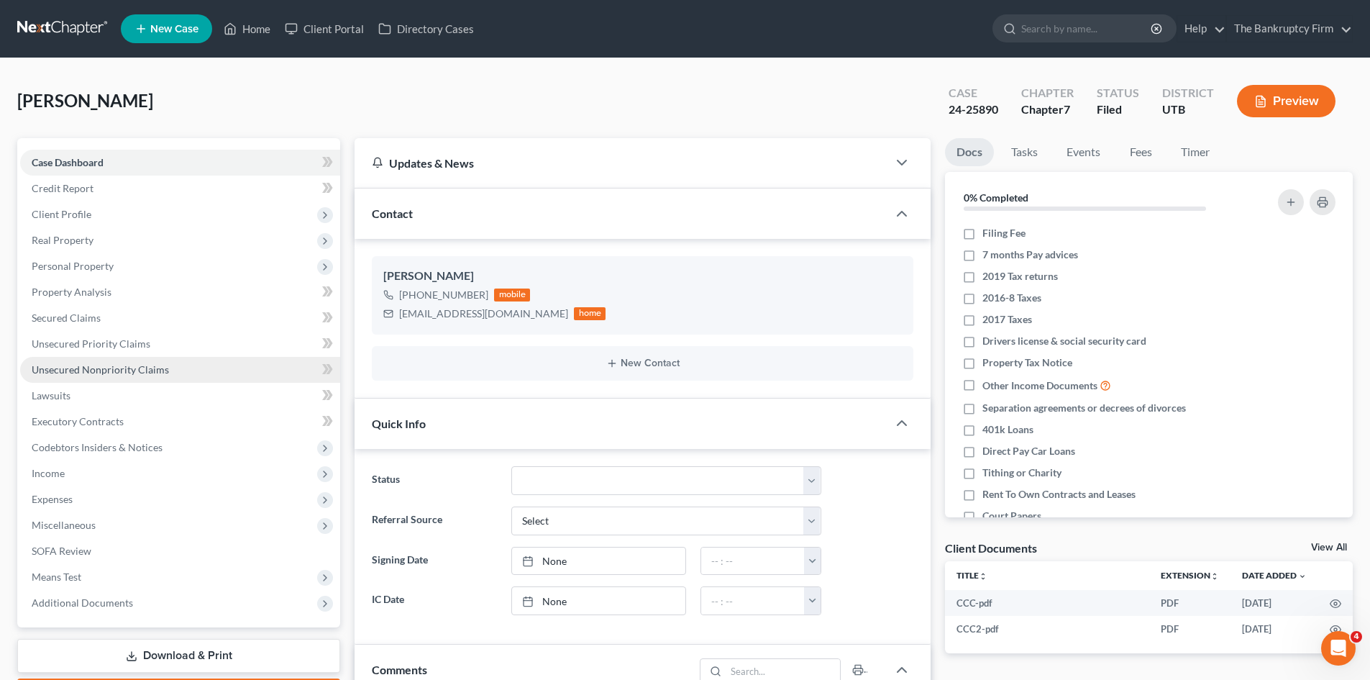
scroll to position [100, 0]
click at [96, 378] on link "Unsecured Nonpriority Claims" at bounding box center [180, 370] width 320 height 26
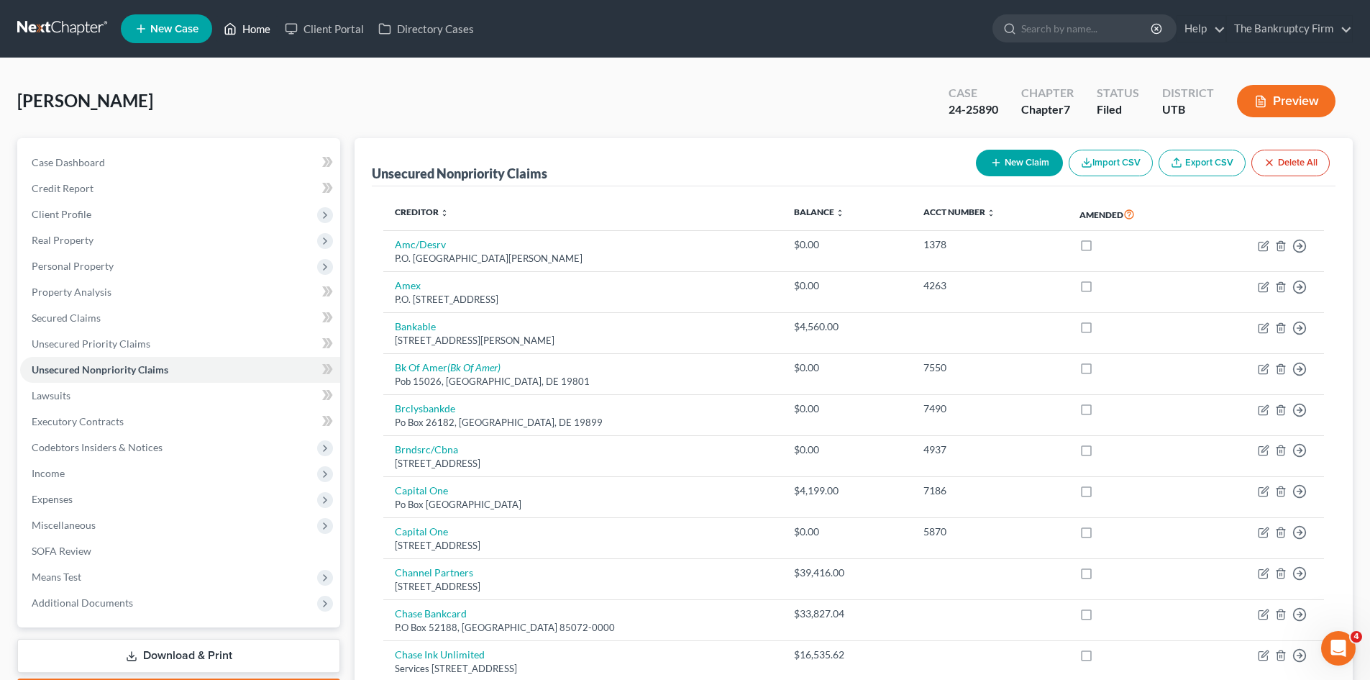
click at [248, 29] on link "Home" at bounding box center [247, 29] width 61 height 26
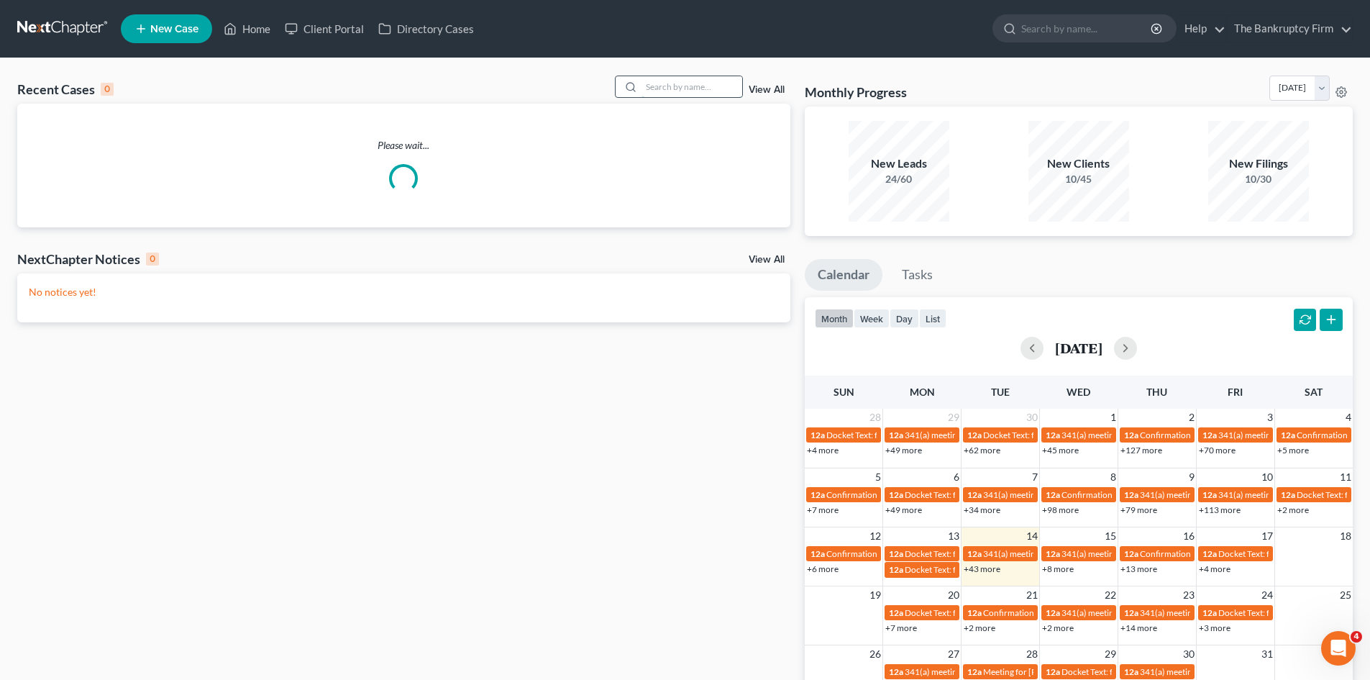
click at [675, 86] on input "search" at bounding box center [692, 86] width 101 height 21
type input "[PERSON_NAME]"
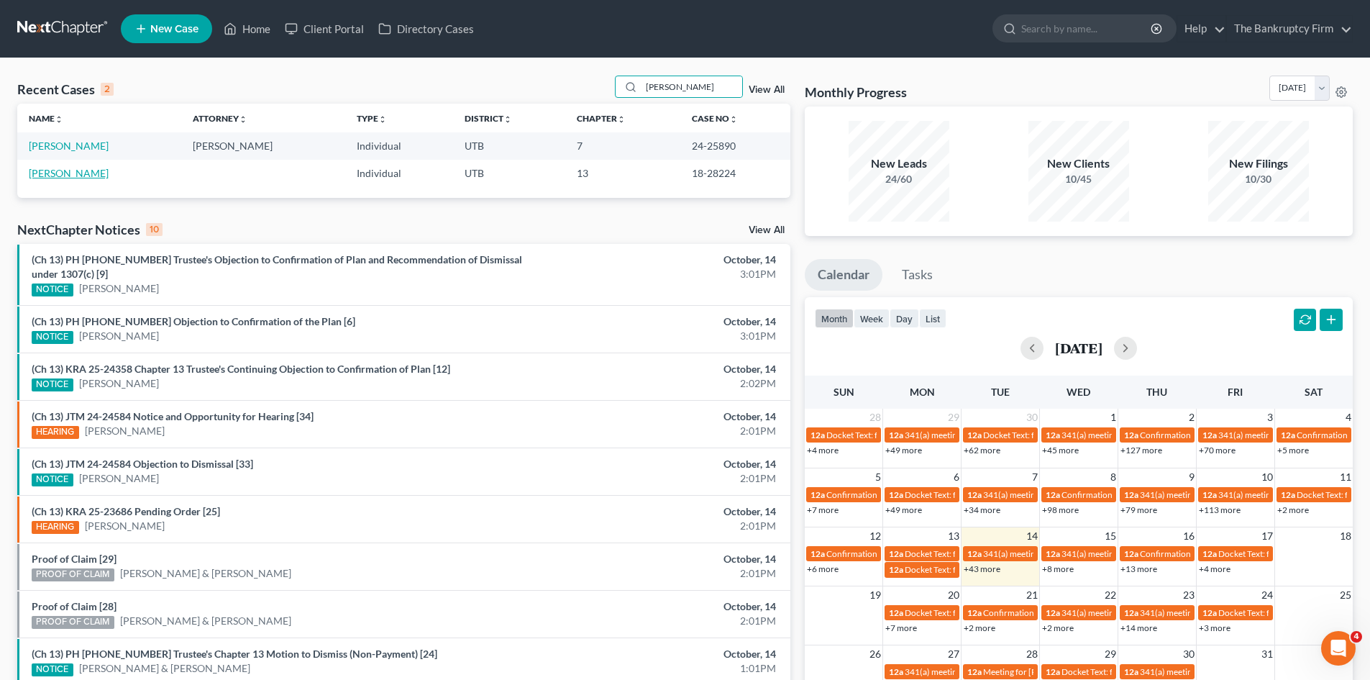
click at [60, 178] on link "[PERSON_NAME]" at bounding box center [69, 173] width 80 height 12
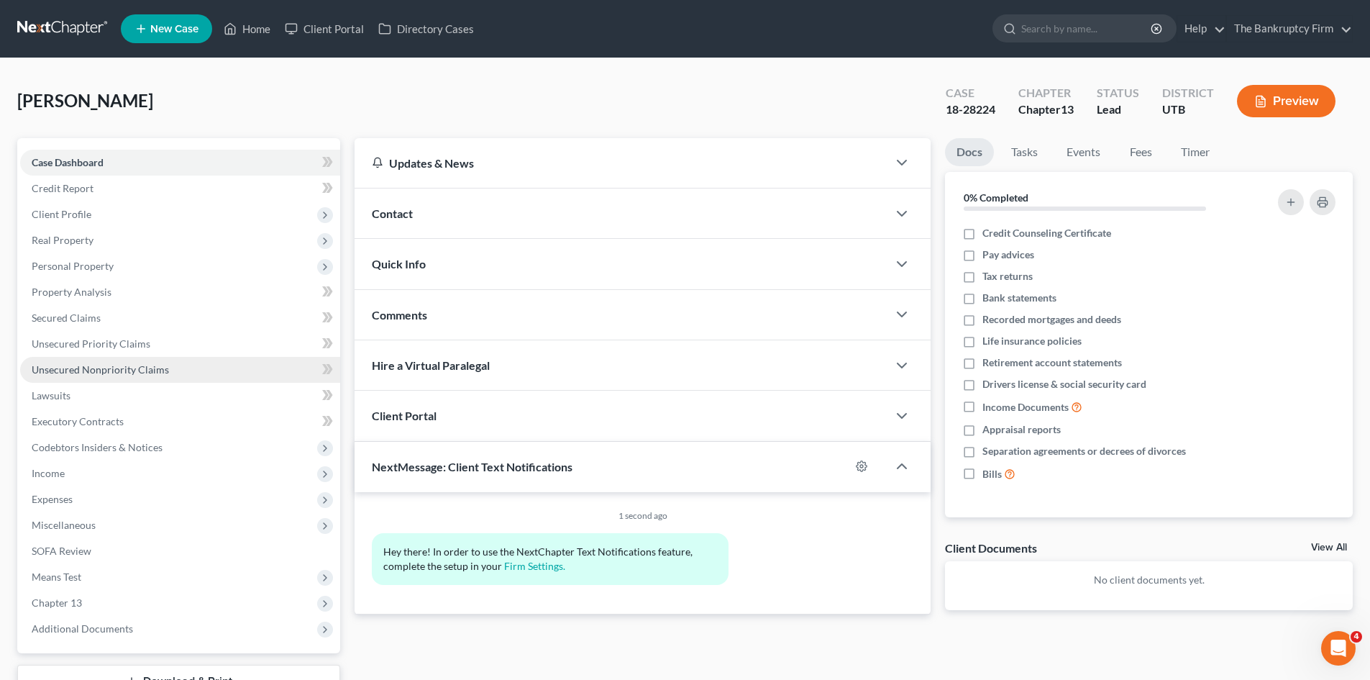
click at [129, 362] on link "Unsecured Nonpriority Claims" at bounding box center [180, 370] width 320 height 26
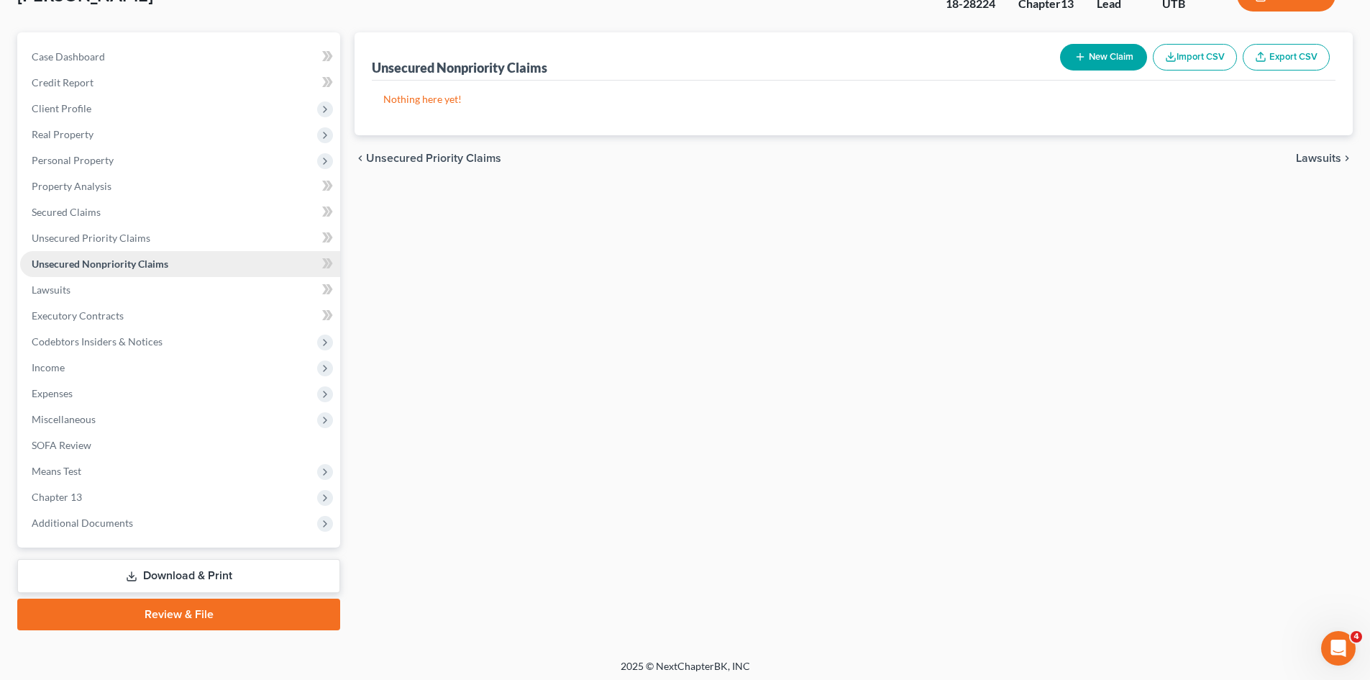
scroll to position [111, 0]
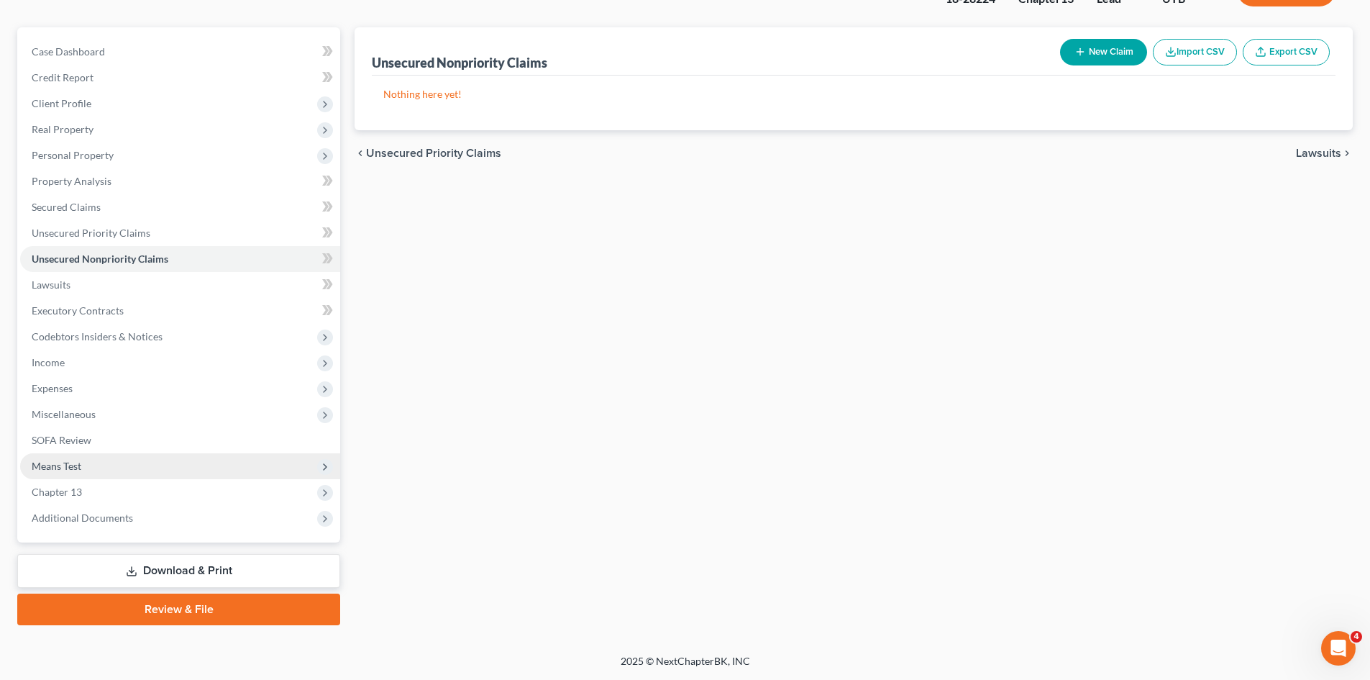
drag, startPoint x: 106, startPoint y: 518, endPoint x: 188, endPoint y: 465, distance: 97.4
click at [106, 518] on span "Additional Documents" at bounding box center [82, 517] width 101 height 12
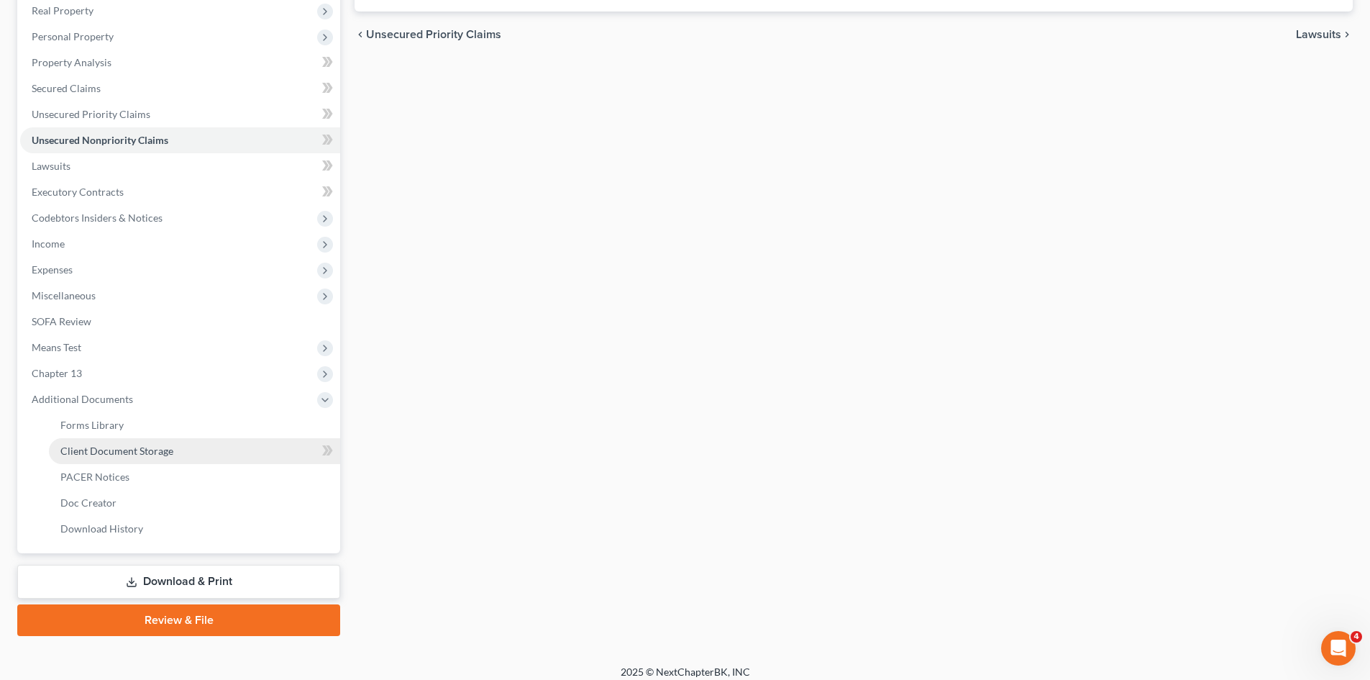
scroll to position [240, 0]
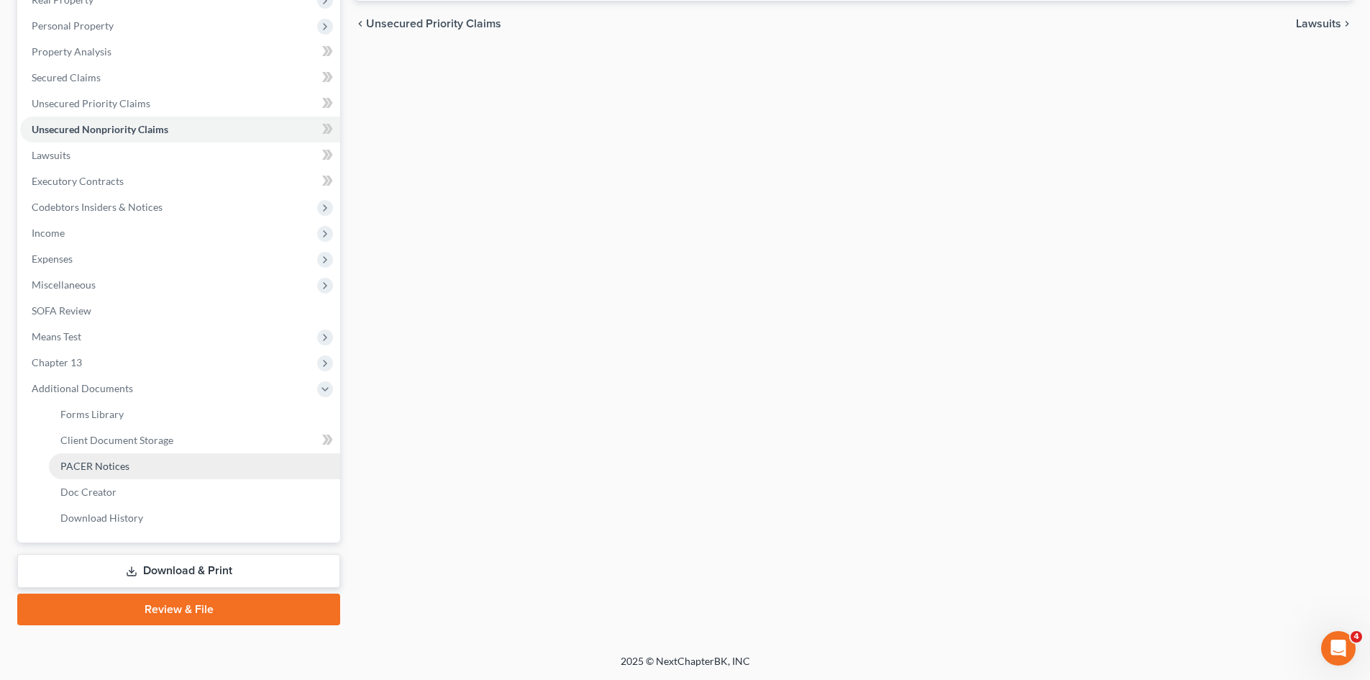
click at [98, 463] on span "PACER Notices" at bounding box center [94, 466] width 69 height 12
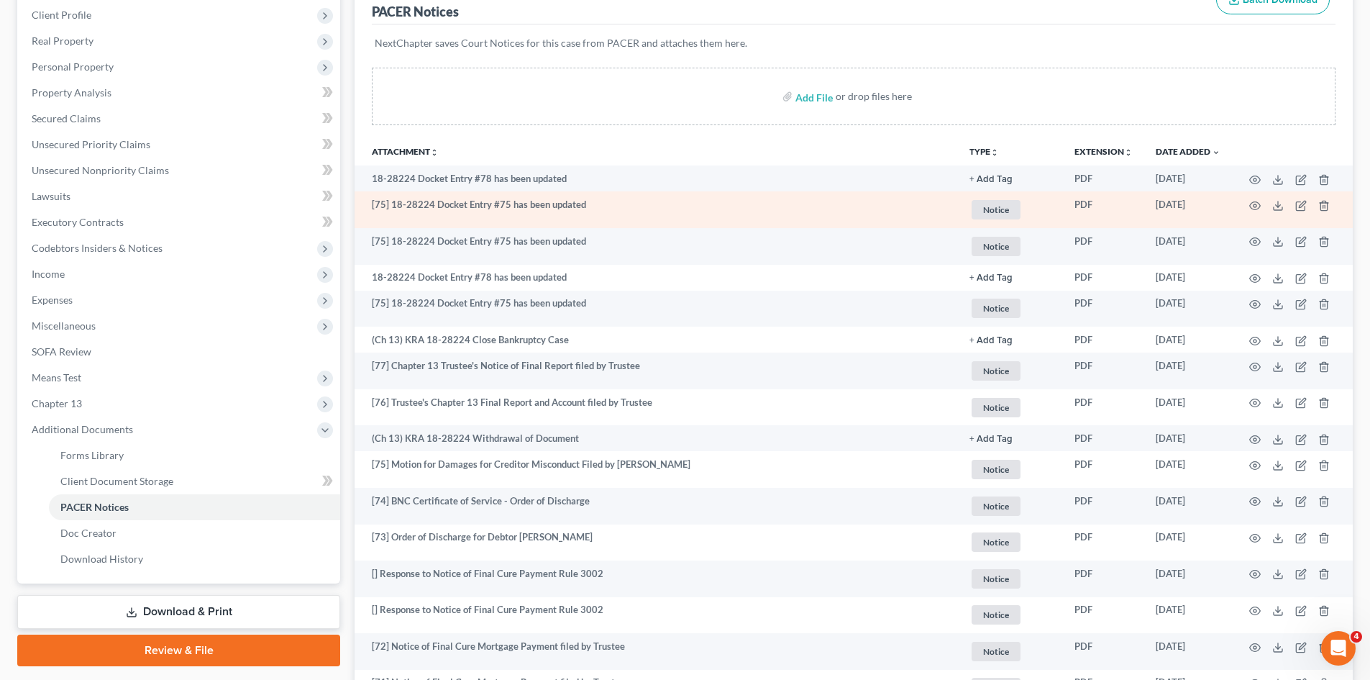
scroll to position [216, 0]
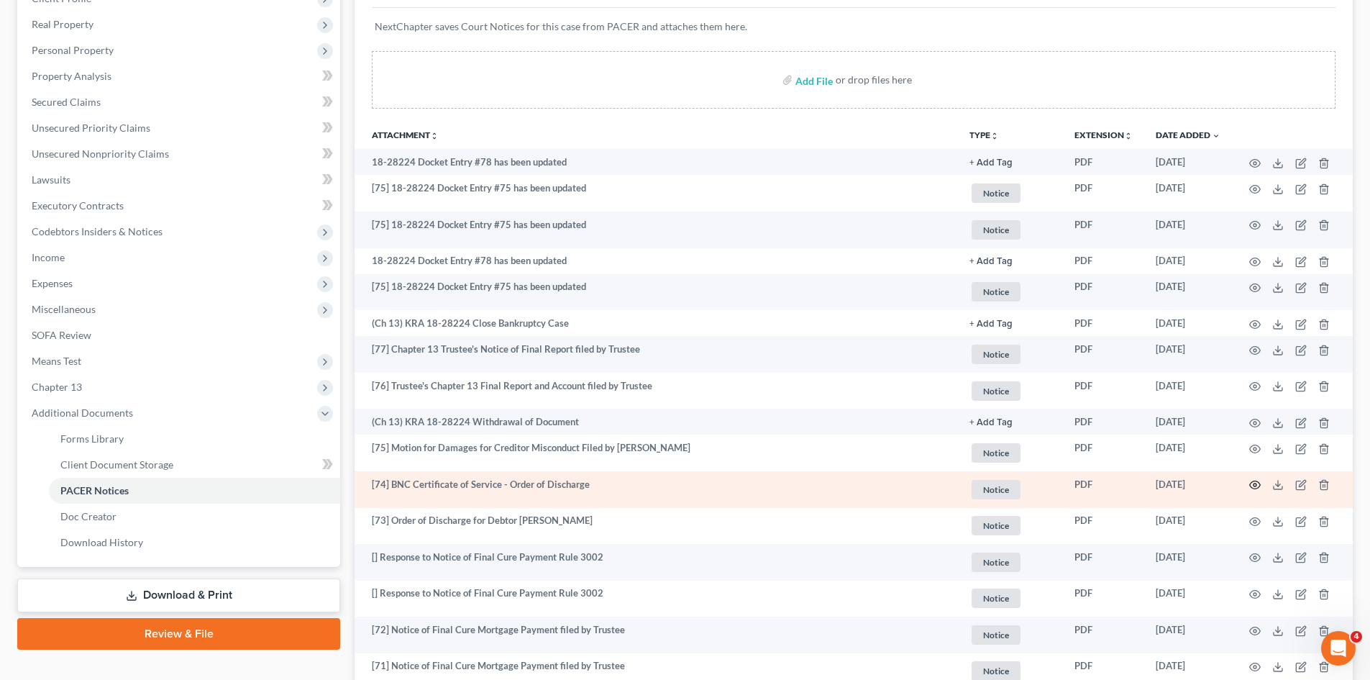
click at [1254, 484] on circle "button" at bounding box center [1255, 484] width 3 height 3
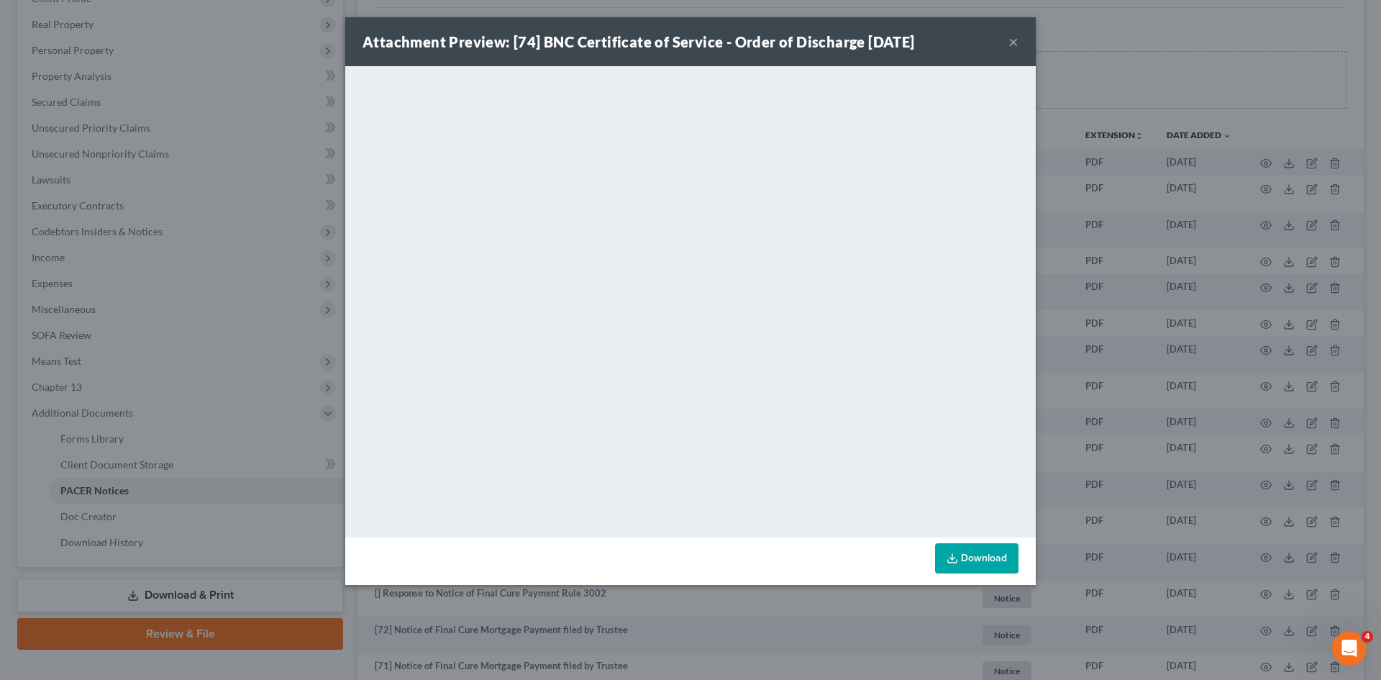
click at [1017, 41] on button "×" at bounding box center [1014, 41] width 10 height 17
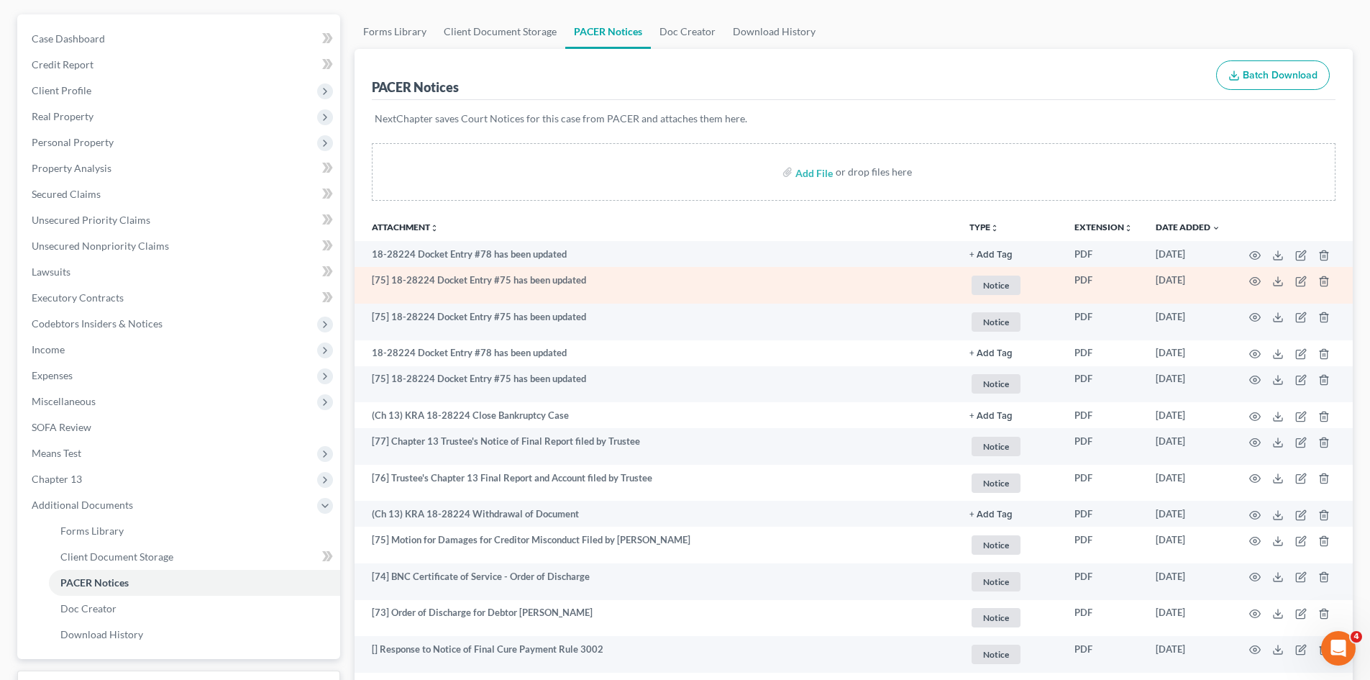
scroll to position [0, 0]
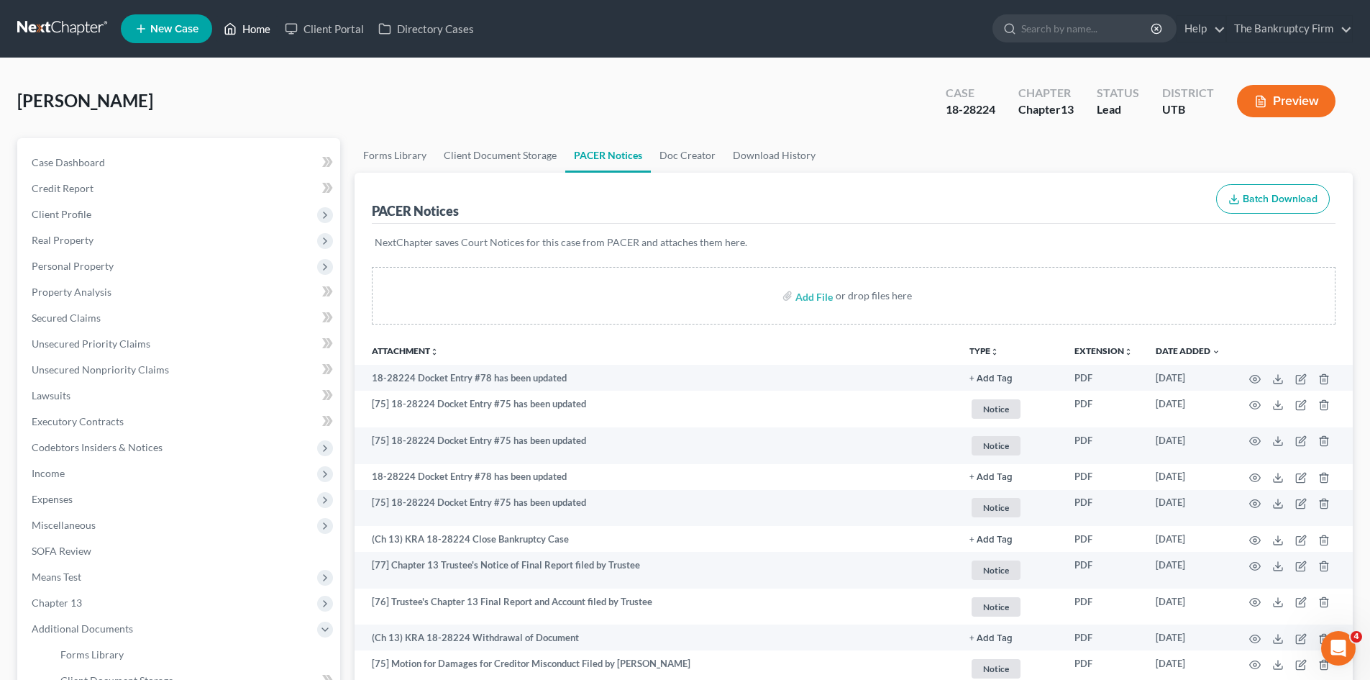
drag, startPoint x: 262, startPoint y: 28, endPoint x: 733, endPoint y: 75, distance: 473.5
click at [262, 28] on link "Home" at bounding box center [247, 29] width 61 height 26
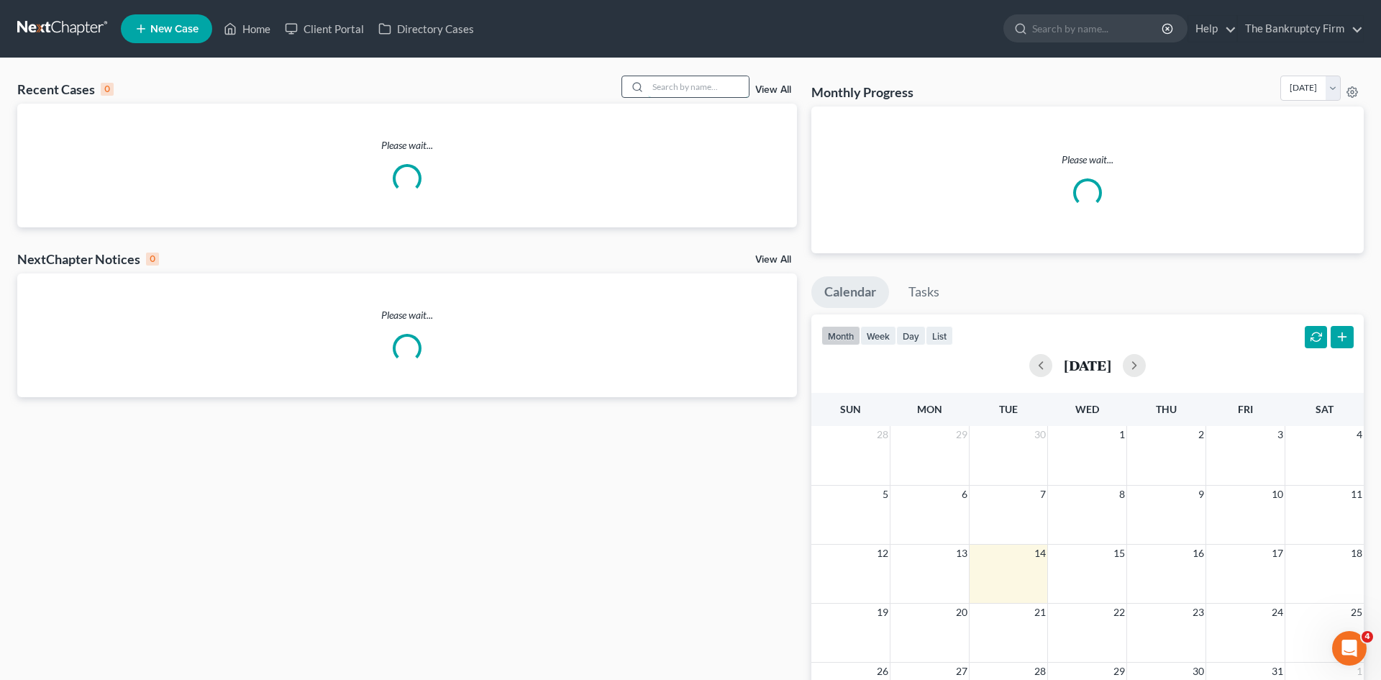
click at [673, 87] on input "search" at bounding box center [698, 86] width 101 height 21
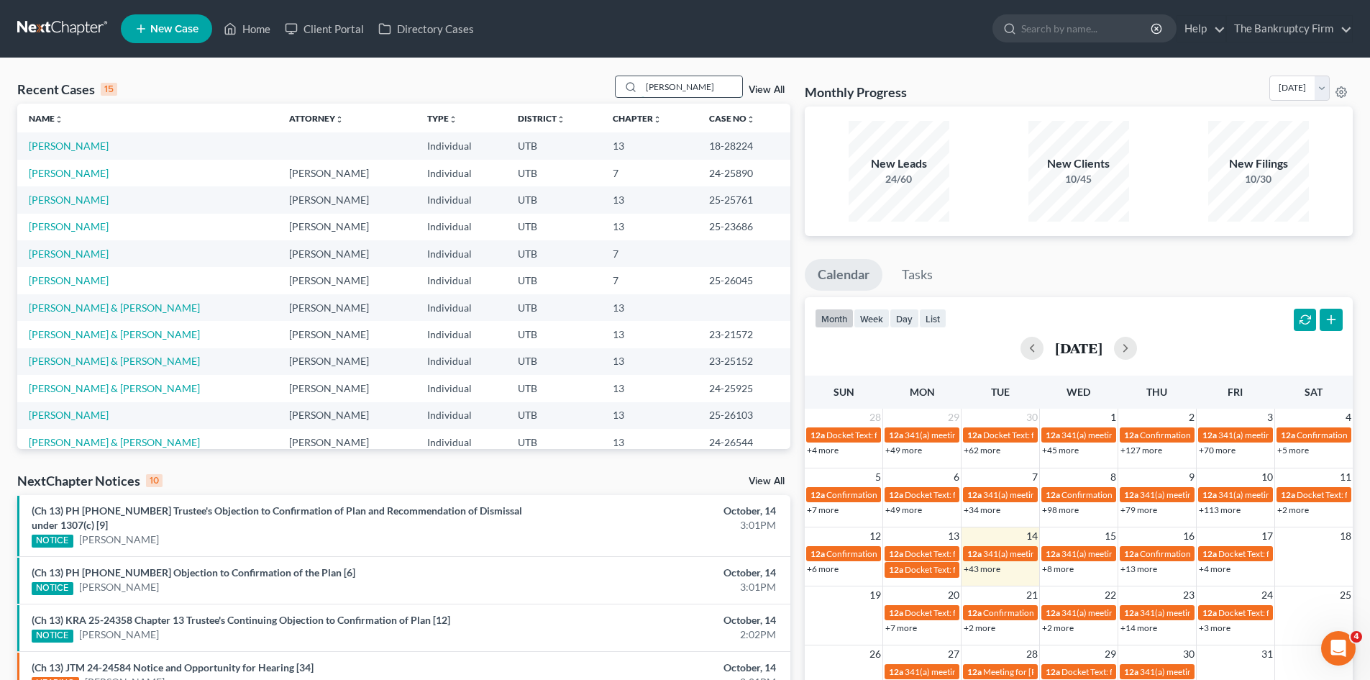
type input "[PERSON_NAME]"
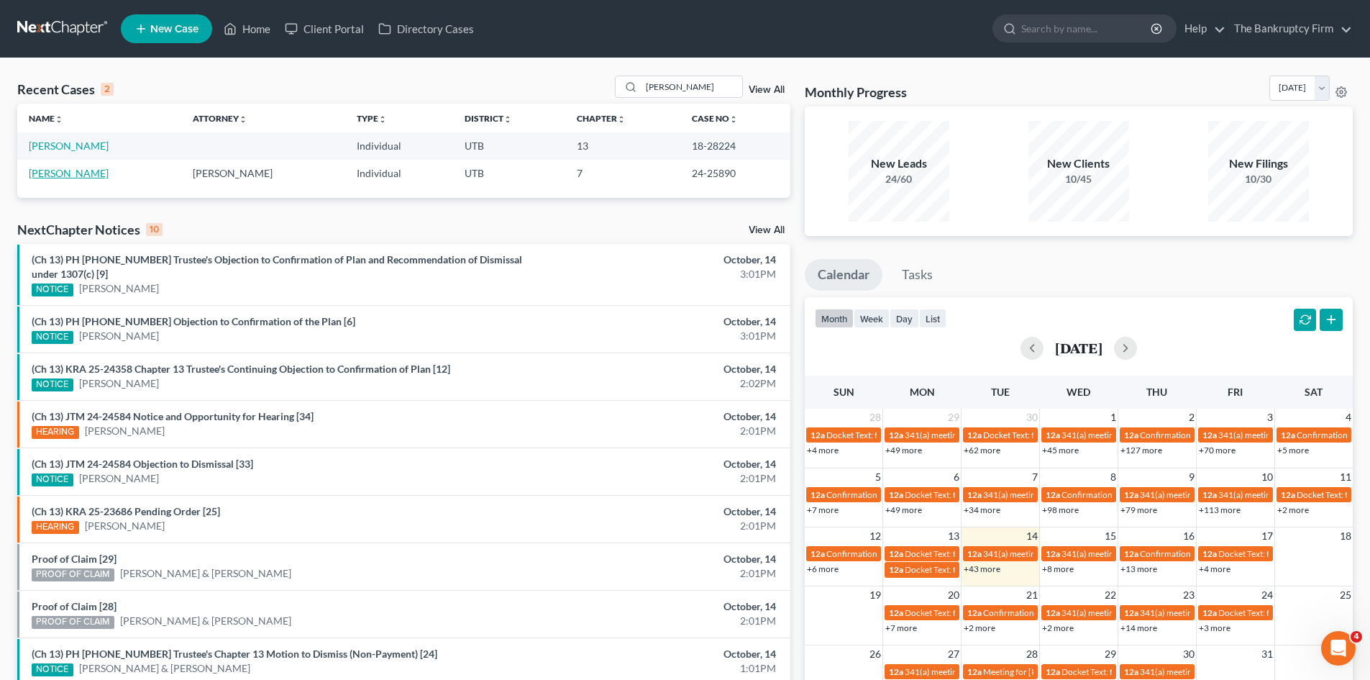
click at [61, 171] on link "[PERSON_NAME]" at bounding box center [69, 173] width 80 height 12
select select "3"
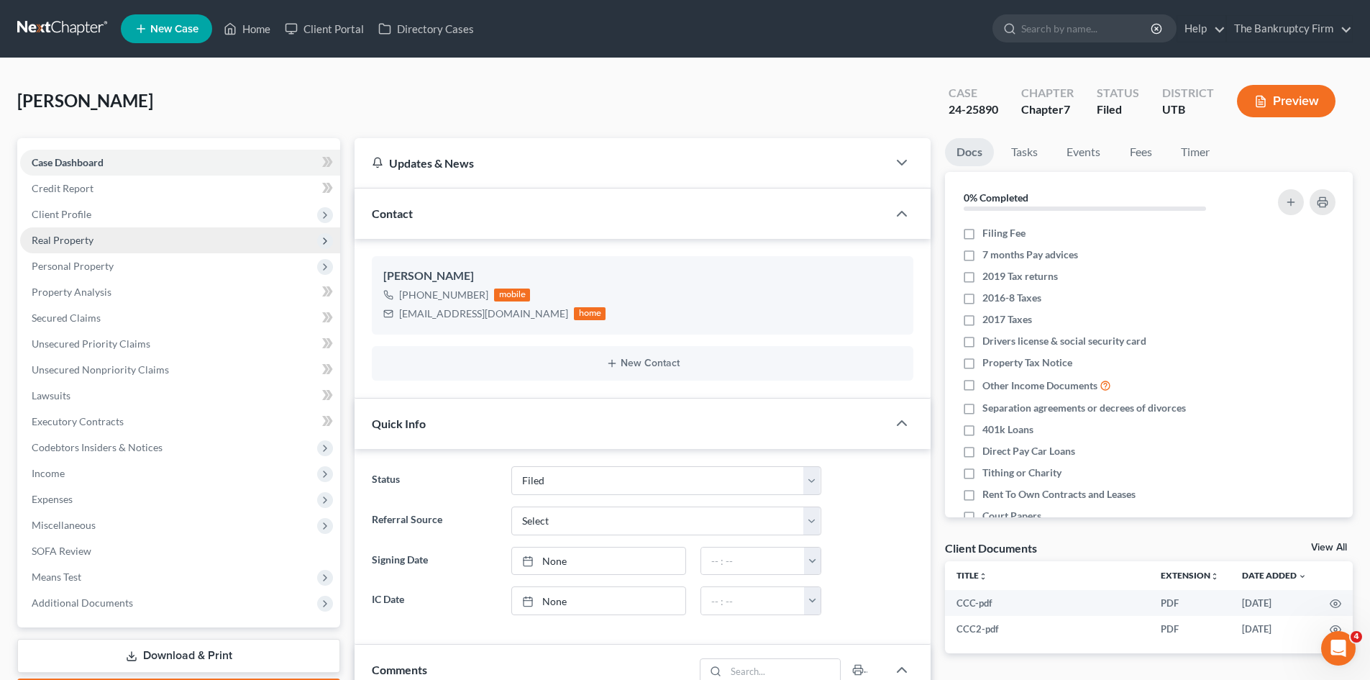
scroll to position [100, 0]
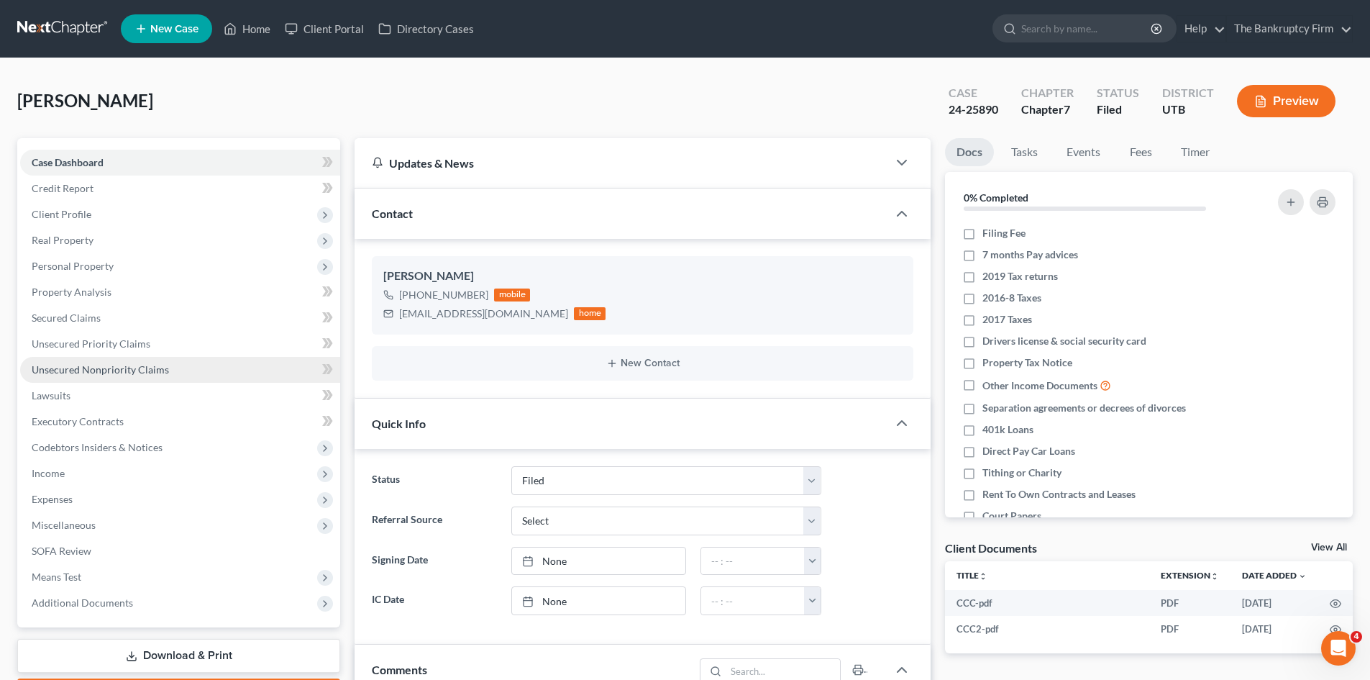
click at [112, 375] on span "Unsecured Nonpriority Claims" at bounding box center [100, 369] width 137 height 12
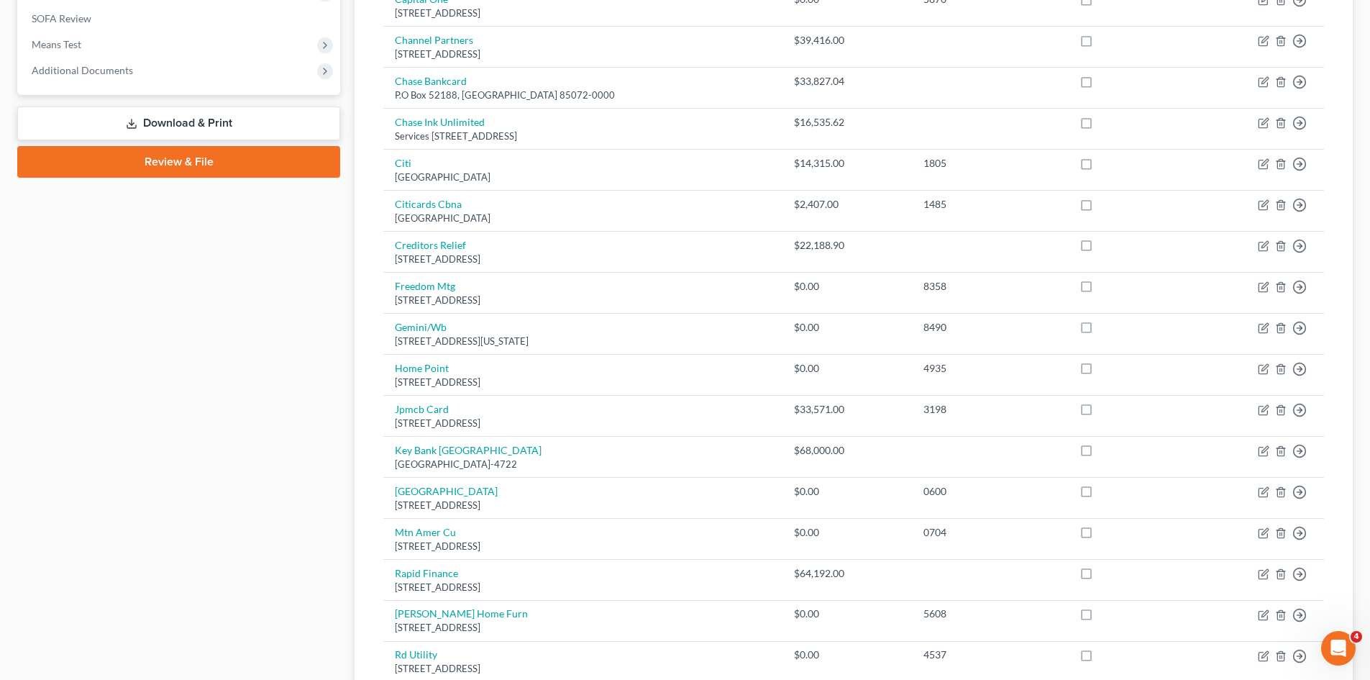
scroll to position [504, 0]
